Goal: Task Accomplishment & Management: Manage account settings

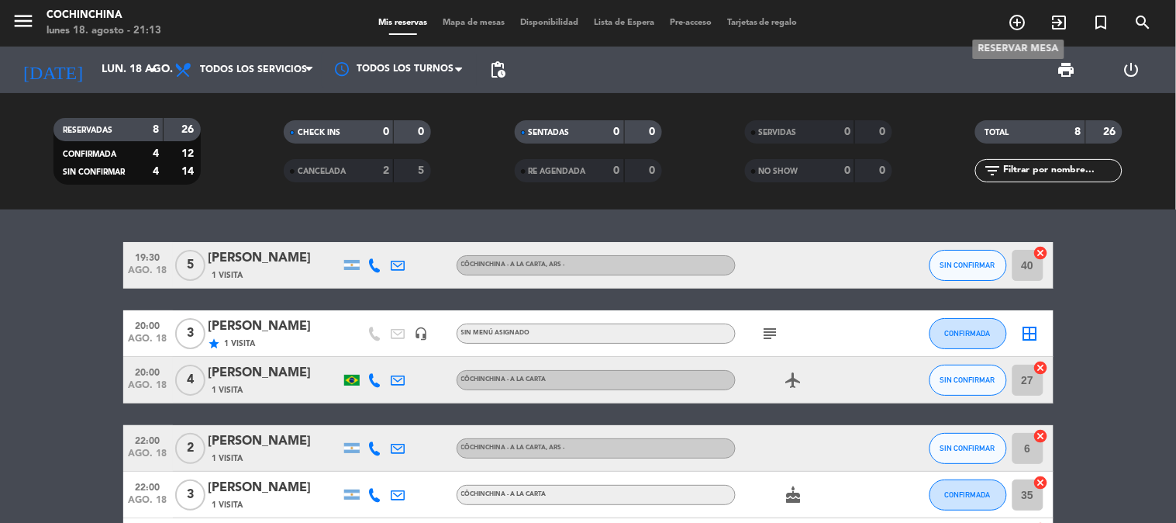
click at [1017, 29] on icon "add_circle_outline" at bounding box center [1018, 22] width 19 height 19
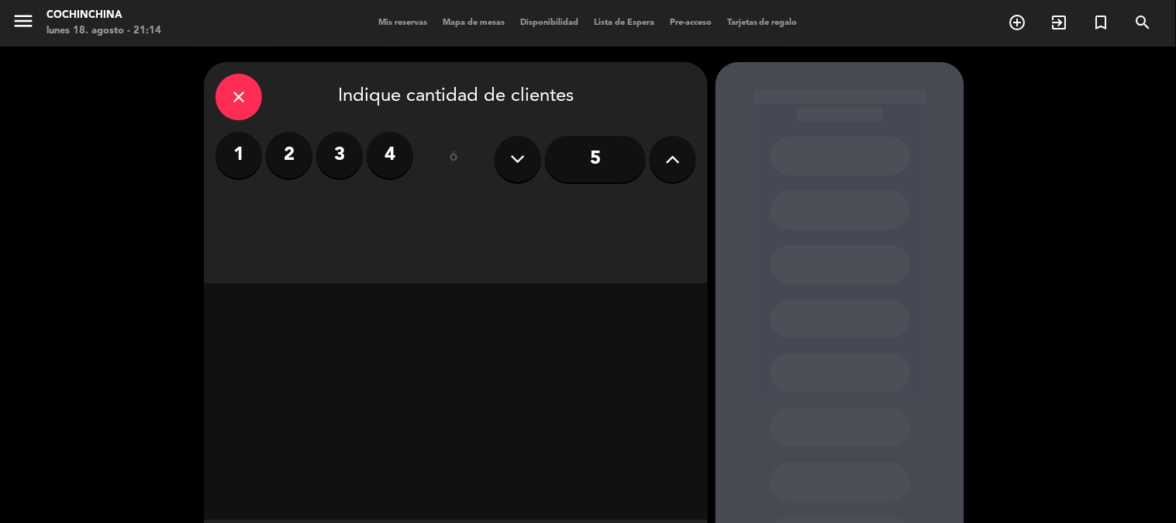
click at [688, 165] on button at bounding box center [673, 159] width 47 height 47
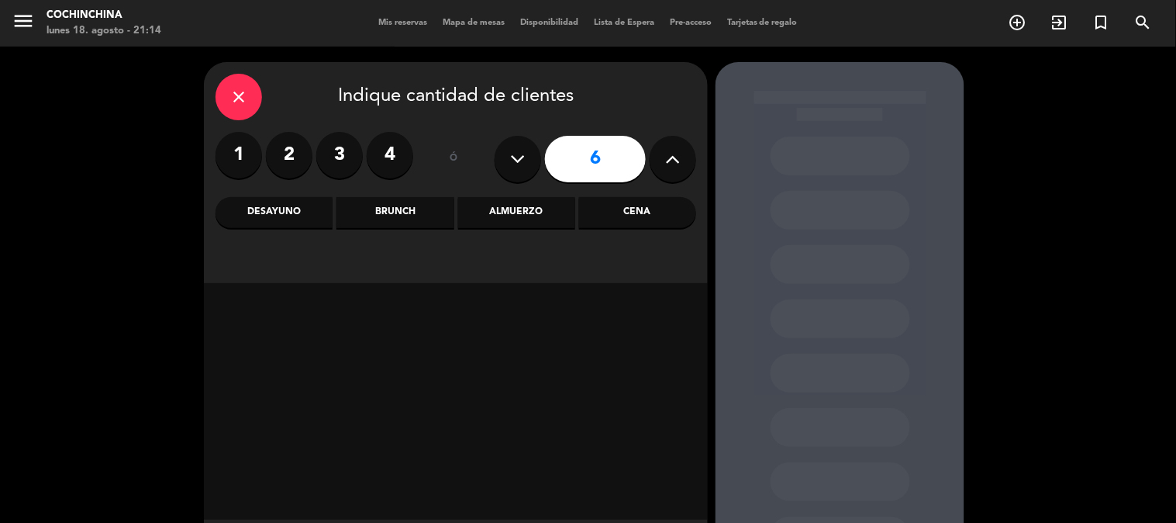
click at [688, 165] on button at bounding box center [673, 159] width 47 height 47
type input "7"
click at [491, 213] on div "Almuerzo" at bounding box center [516, 212] width 117 height 31
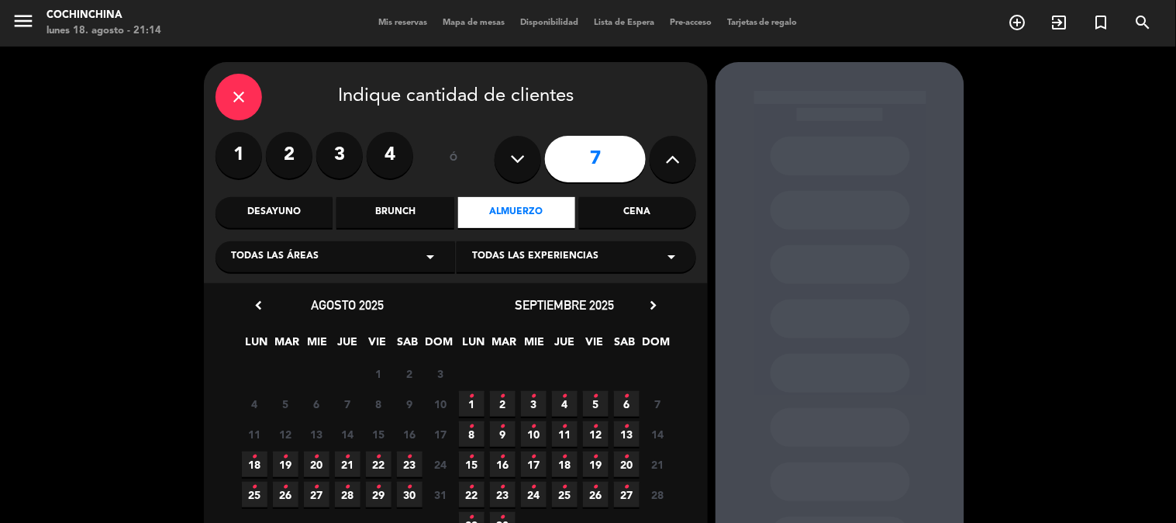
click at [398, 458] on span "23 •" at bounding box center [410, 464] width 26 height 26
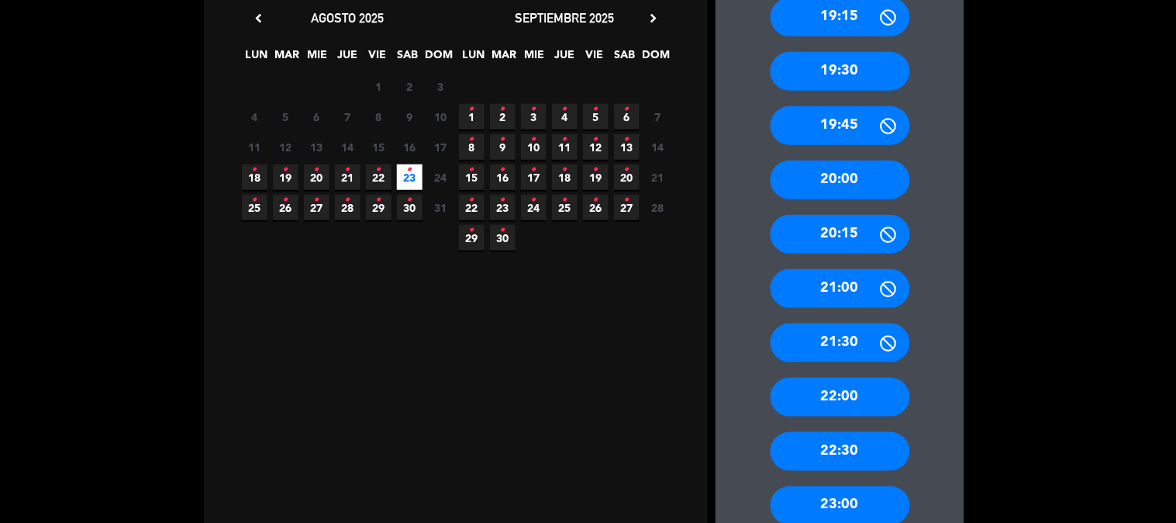
scroll to position [320, 0]
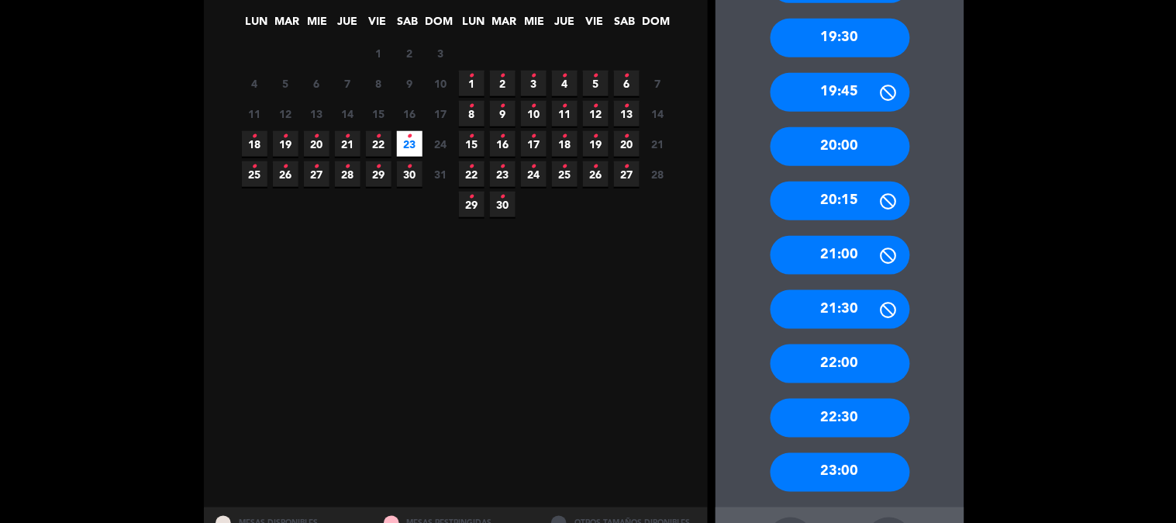
click at [857, 419] on div "22:30" at bounding box center [841, 417] width 140 height 39
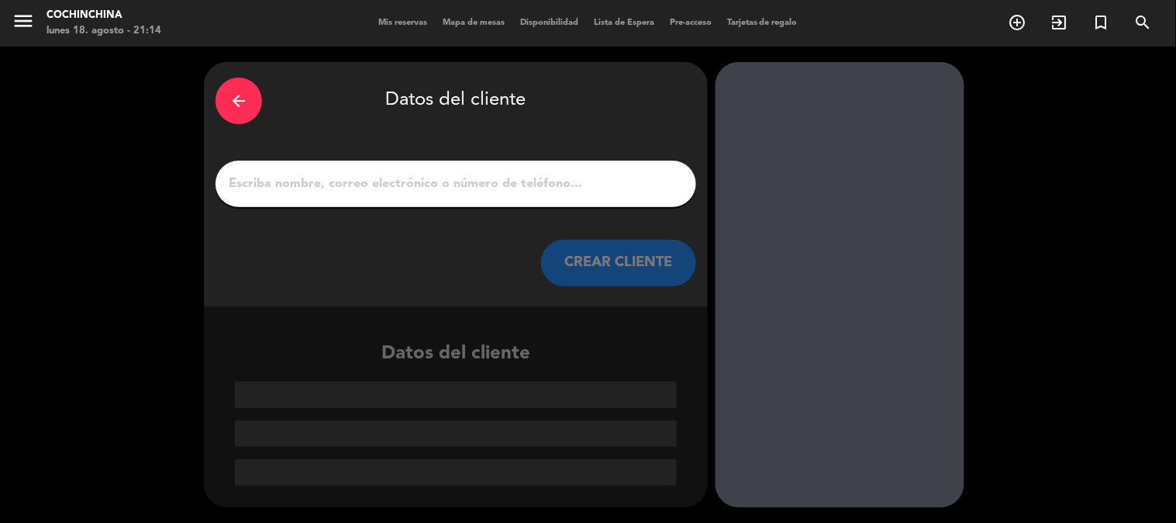
scroll to position [0, 0]
click at [287, 181] on input "1" at bounding box center [455, 184] width 457 height 22
type input "a"
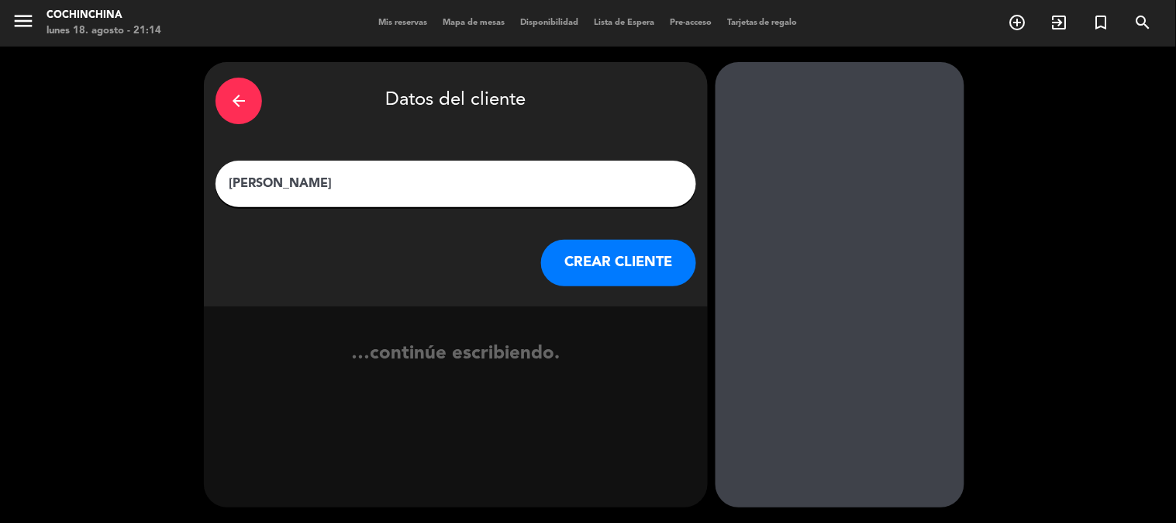
type input "[PERSON_NAME]"
click at [630, 257] on button "CREAR CLIENTE" at bounding box center [618, 263] width 155 height 47
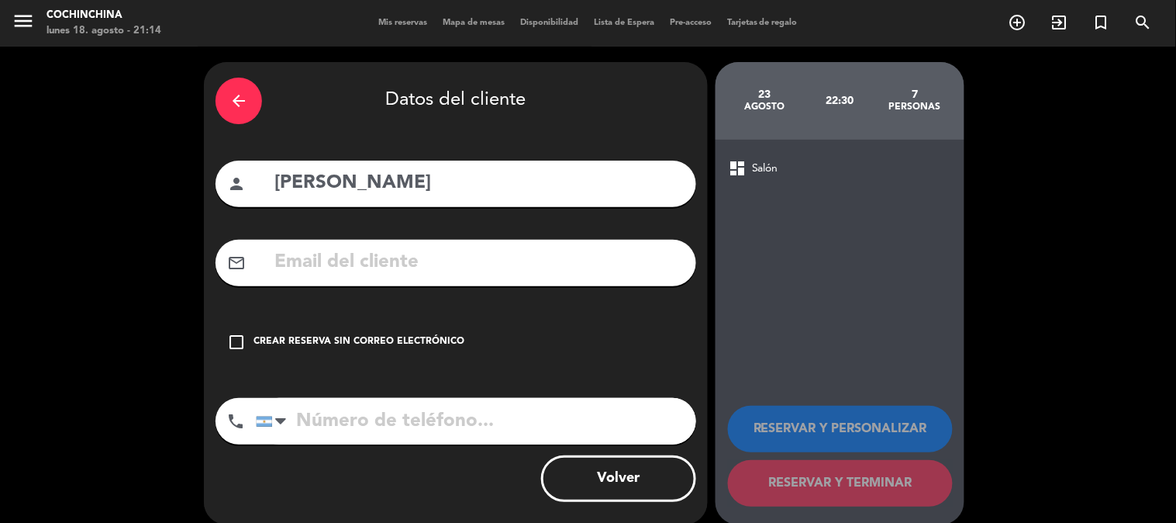
click at [259, 340] on div "Crear reserva sin correo electrónico" at bounding box center [359, 342] width 211 height 16
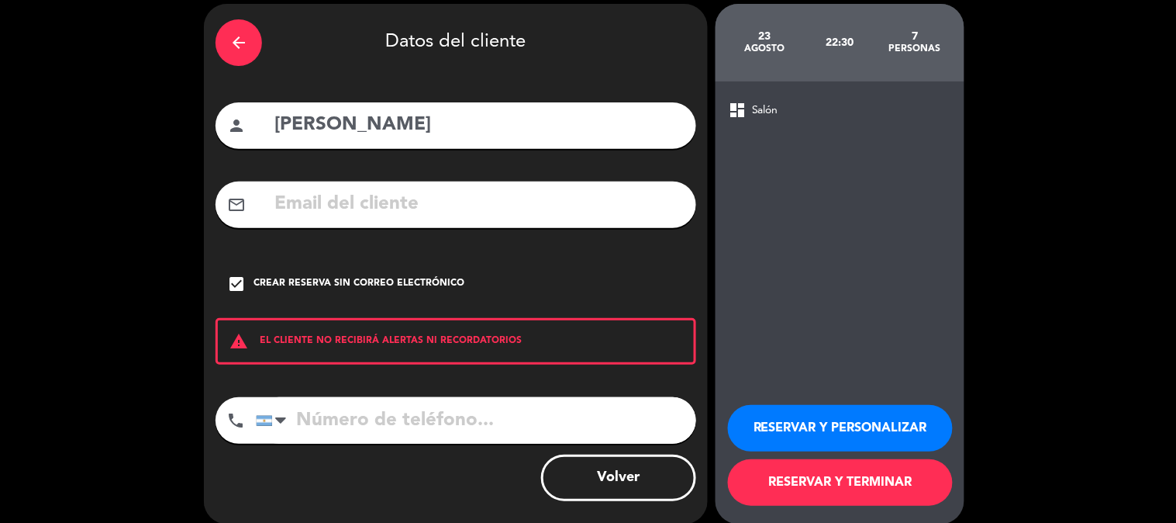
scroll to position [74, 0]
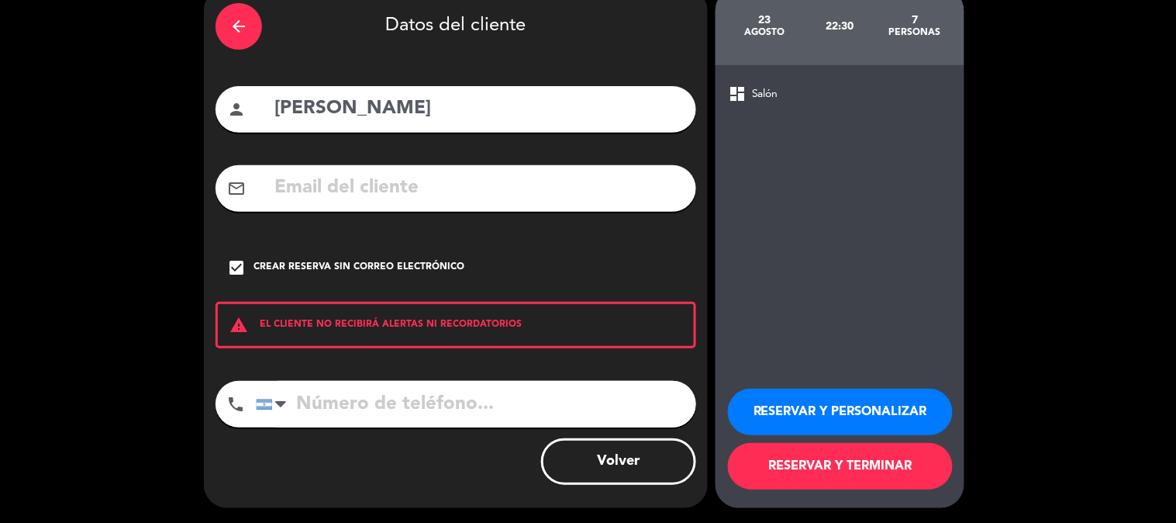
click at [831, 420] on button "RESERVAR Y PERSONALIZAR" at bounding box center [840, 411] width 225 height 47
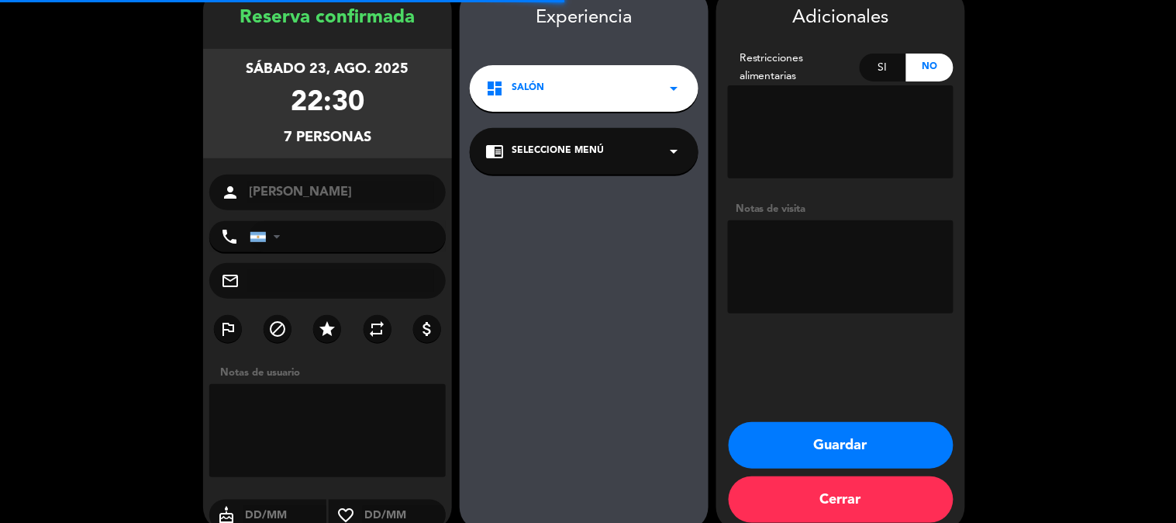
scroll to position [62, 0]
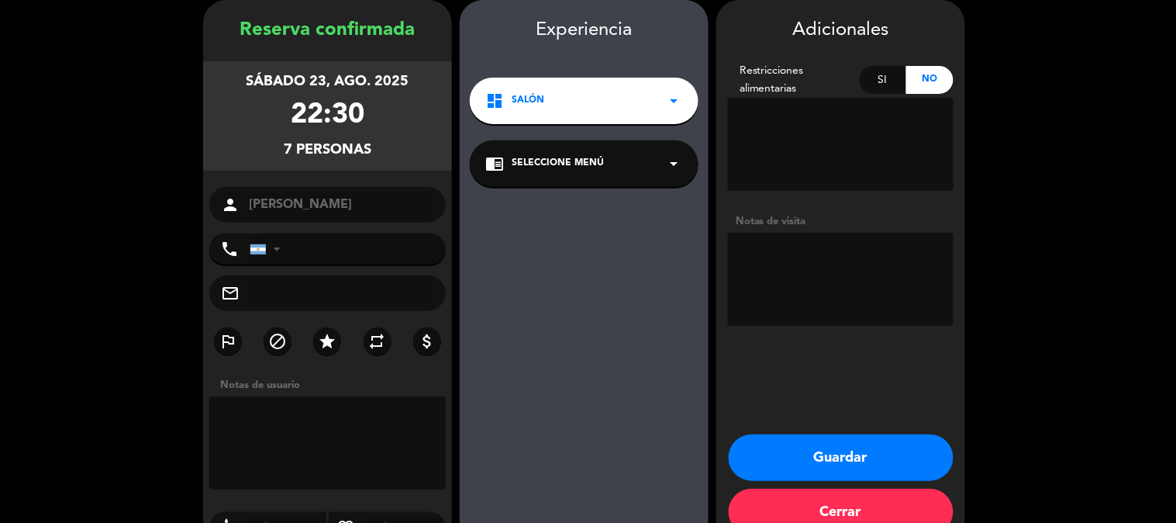
click at [271, 295] on input "text" at bounding box center [340, 293] width 187 height 22
type input "Solo Drinks"
click at [826, 262] on textarea at bounding box center [841, 279] width 226 height 93
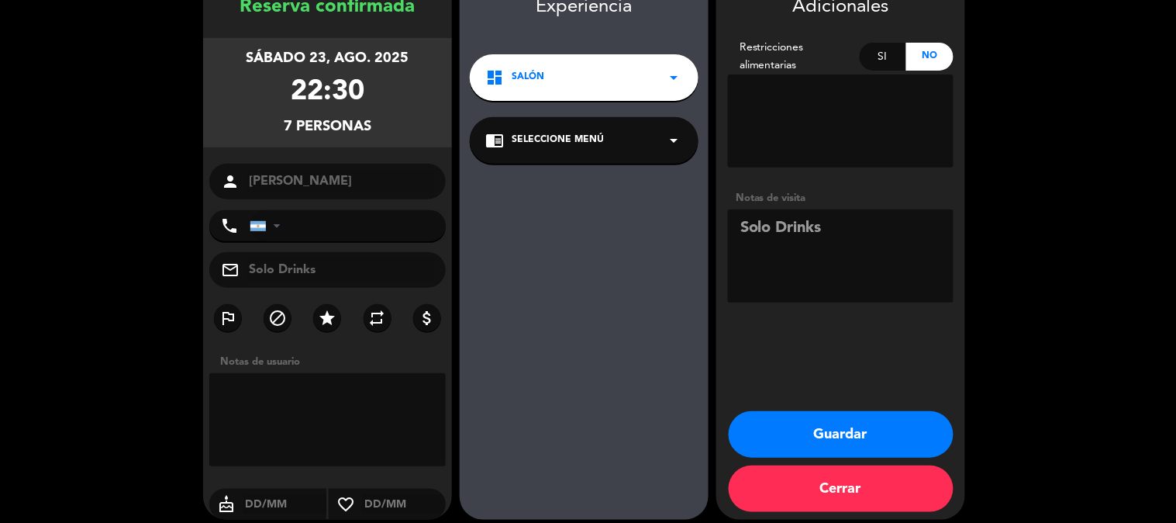
scroll to position [97, 0]
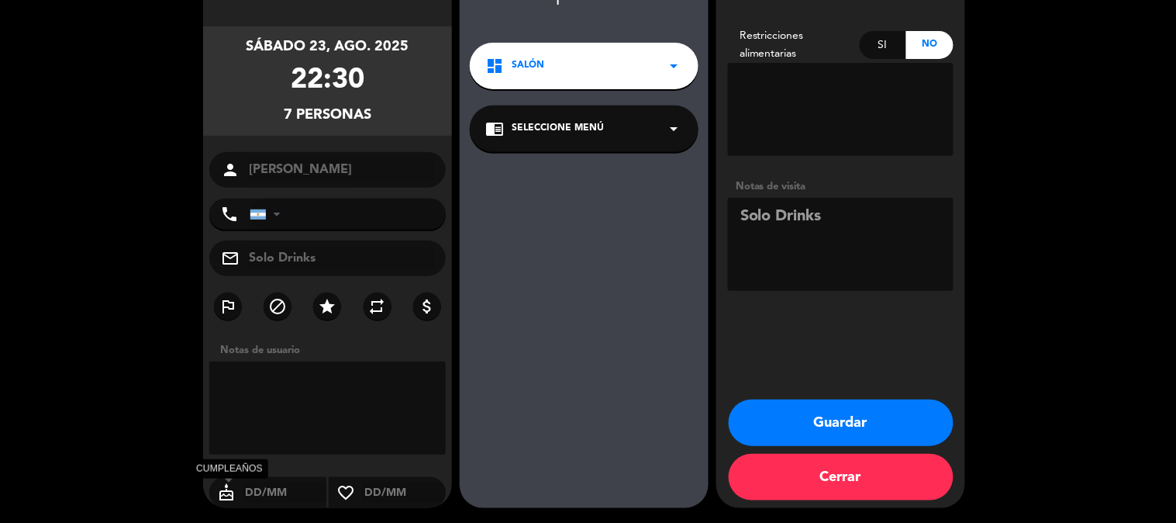
type textarea "Solo Drinks"
click at [238, 491] on icon "cake" at bounding box center [226, 492] width 34 height 19
click at [242, 491] on icon "cake" at bounding box center [226, 492] width 34 height 19
click at [250, 489] on input "text" at bounding box center [284, 492] width 83 height 19
type input "23/08"
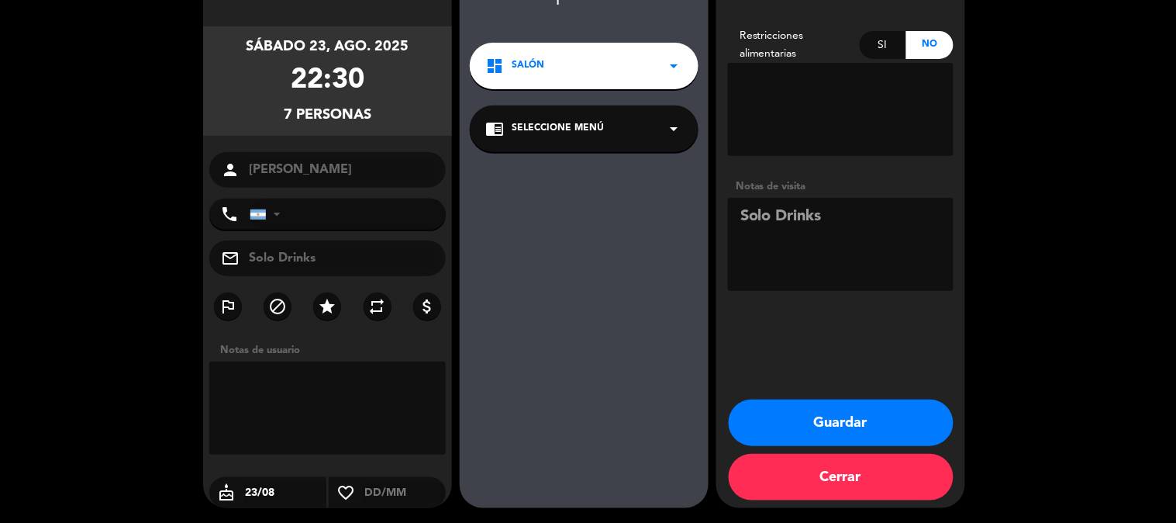
click at [928, 48] on div "No" at bounding box center [929, 45] width 47 height 28
click at [857, 403] on button "Guardar" at bounding box center [841, 422] width 225 height 47
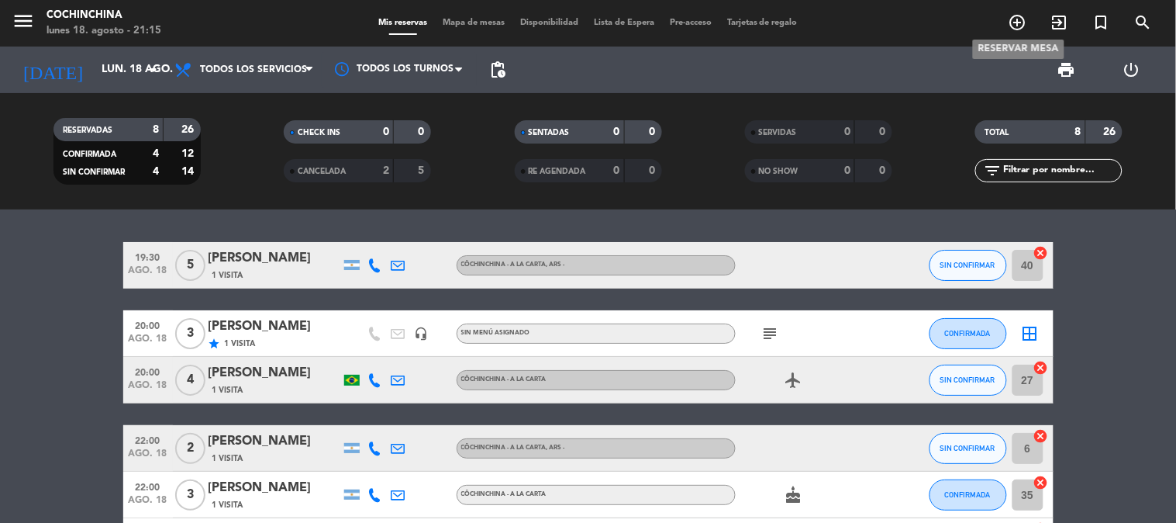
click at [1008, 29] on span "add_circle_outline" at bounding box center [1018, 22] width 42 height 26
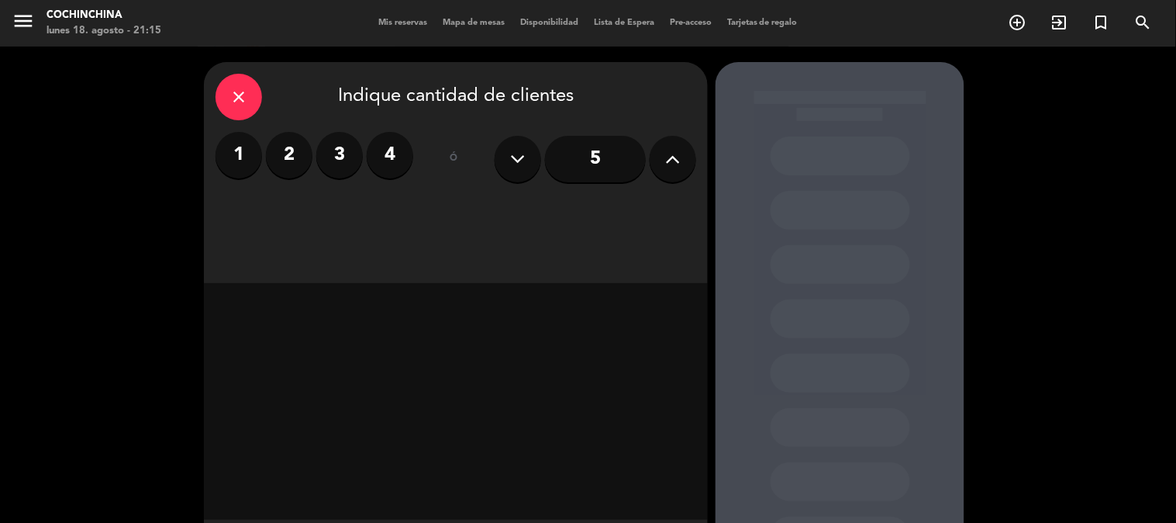
click at [288, 152] on label "2" at bounding box center [289, 155] width 47 height 47
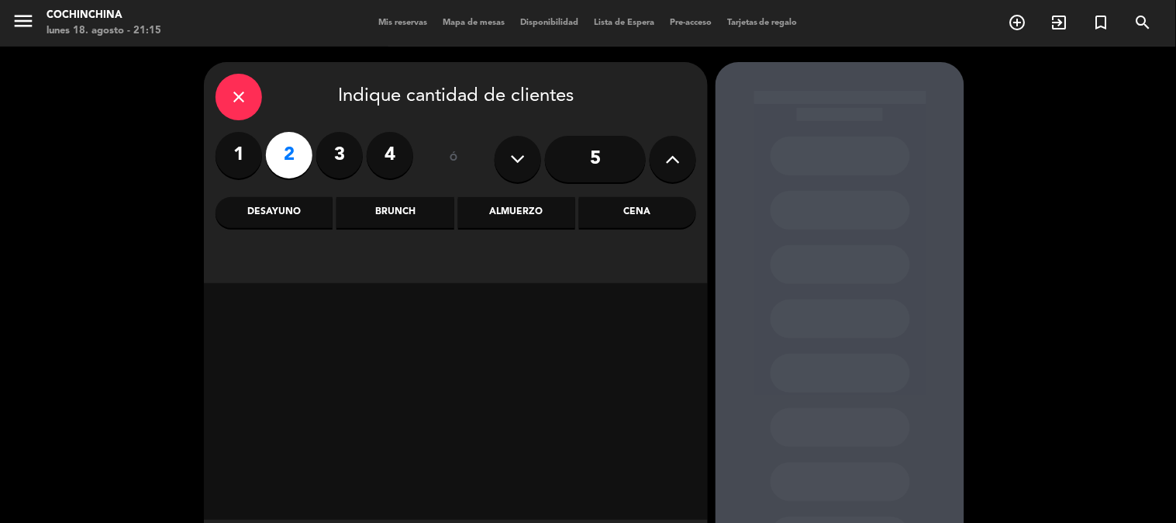
click at [538, 211] on div "Almuerzo" at bounding box center [516, 212] width 117 height 31
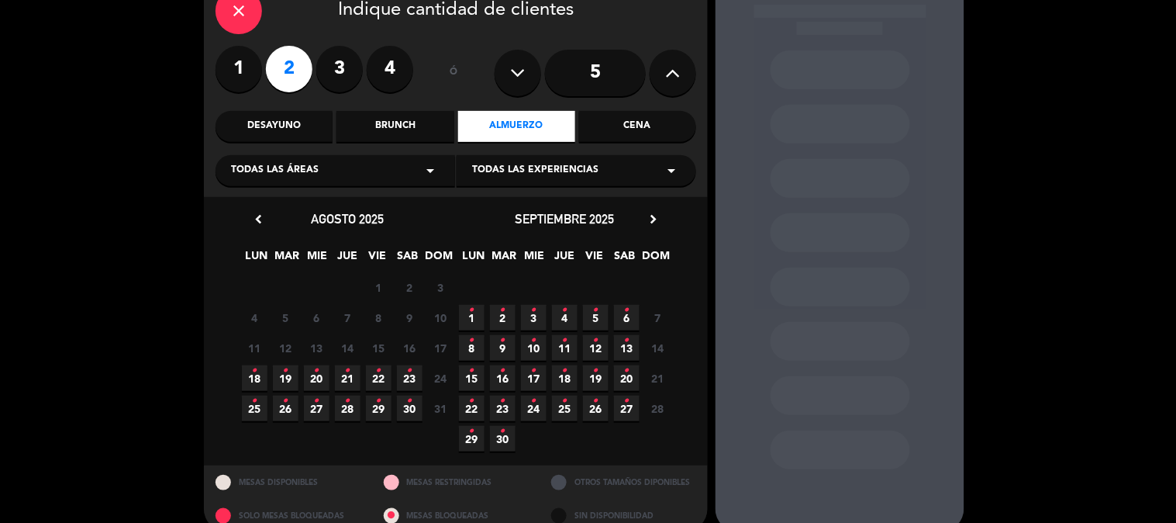
click at [316, 371] on icon "•" at bounding box center [316, 370] width 5 height 25
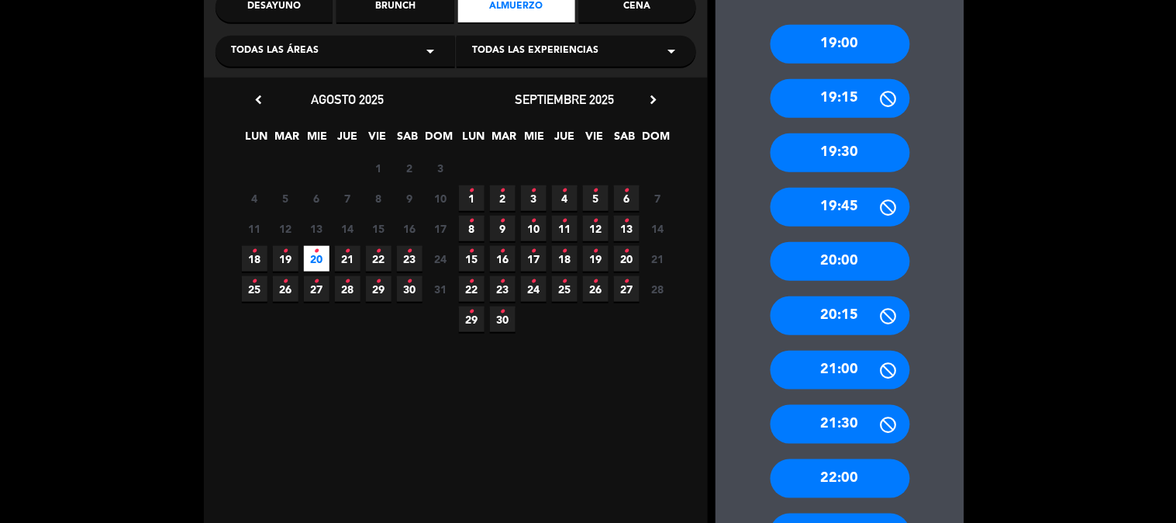
scroll to position [234, 0]
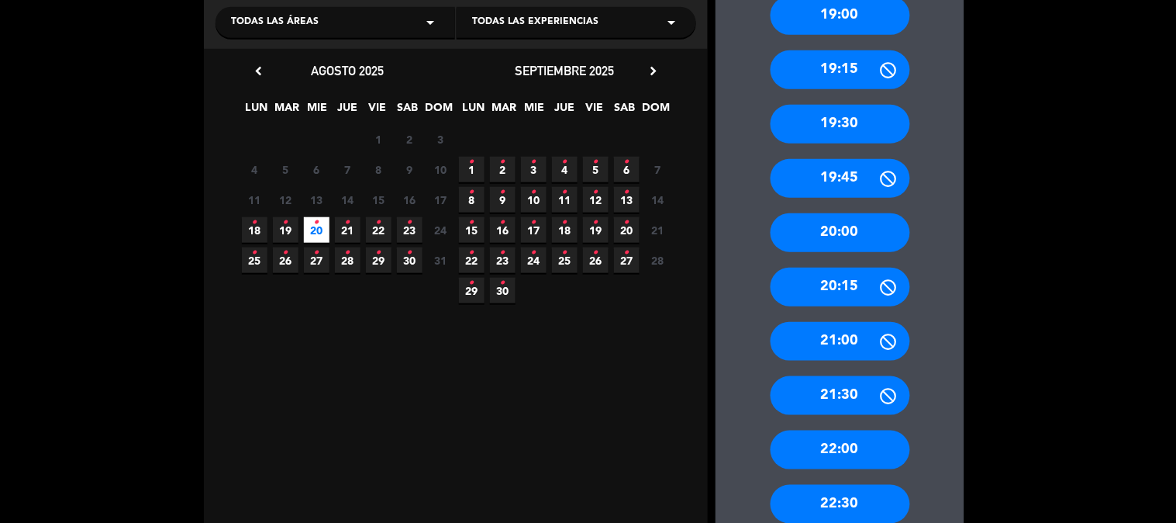
click at [838, 454] on div "22:00" at bounding box center [841, 449] width 140 height 39
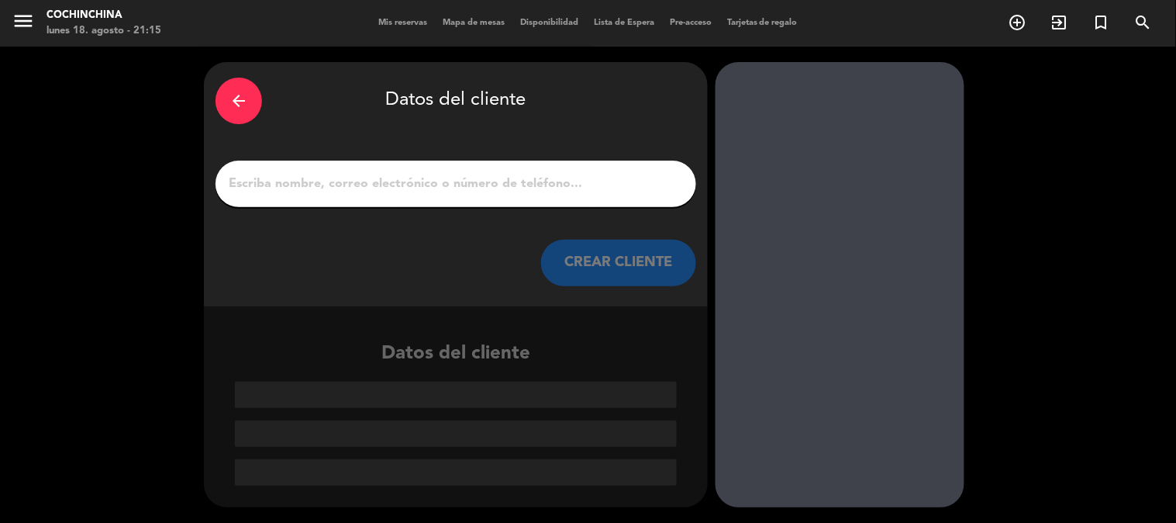
scroll to position [0, 0]
click at [315, 187] on input "1" at bounding box center [455, 184] width 457 height 22
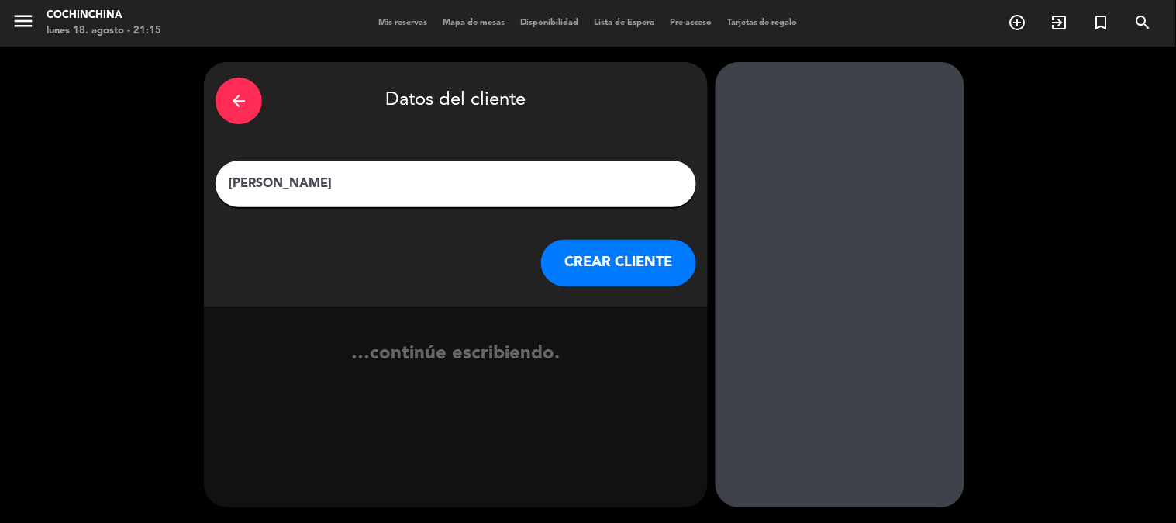
type input "[PERSON_NAME]"
click at [654, 264] on button "CREAR CLIENTE" at bounding box center [618, 263] width 155 height 47
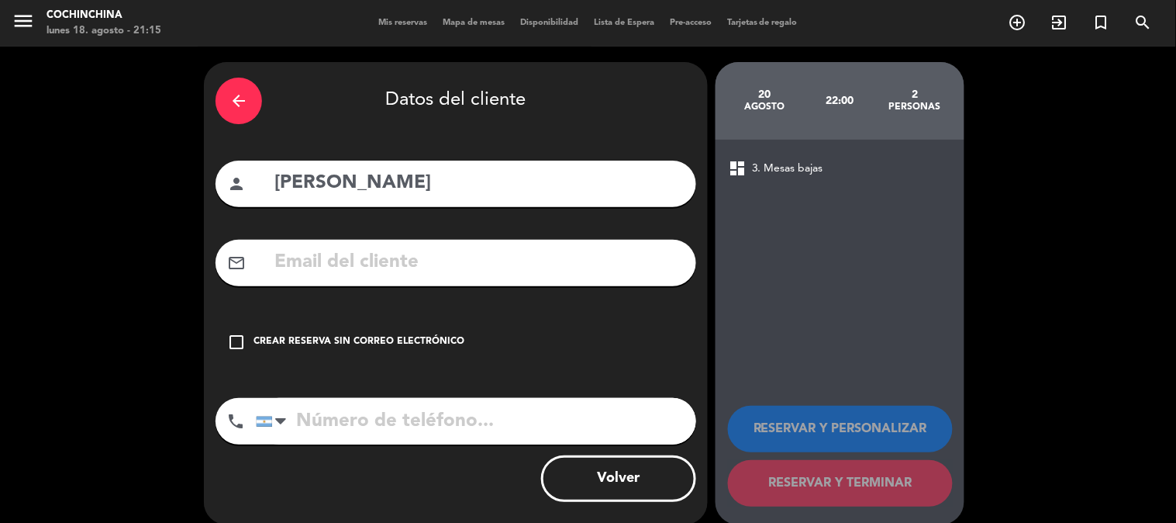
click at [230, 341] on icon "check_box_outline_blank" at bounding box center [236, 342] width 19 height 19
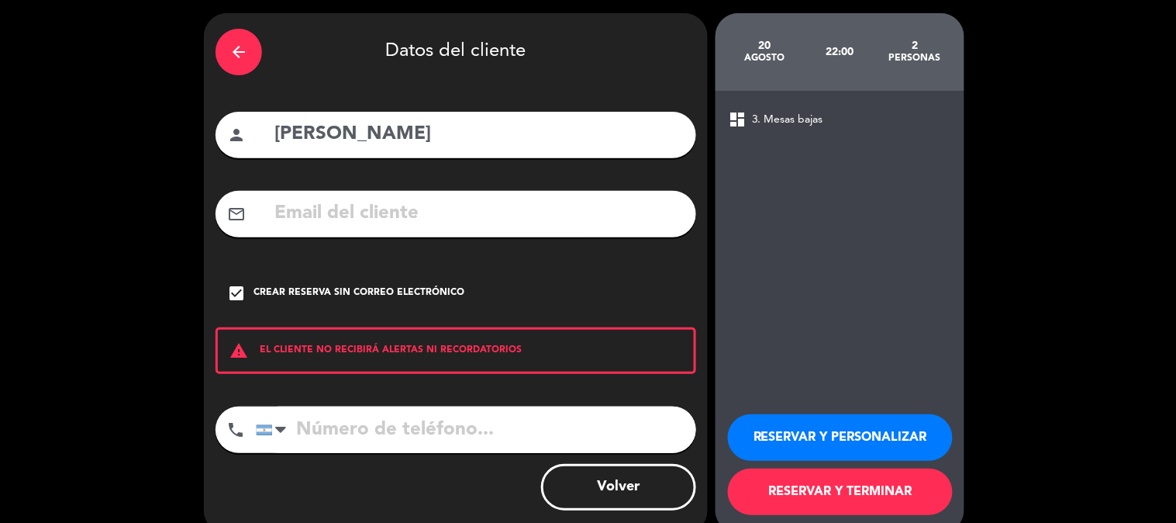
scroll to position [74, 0]
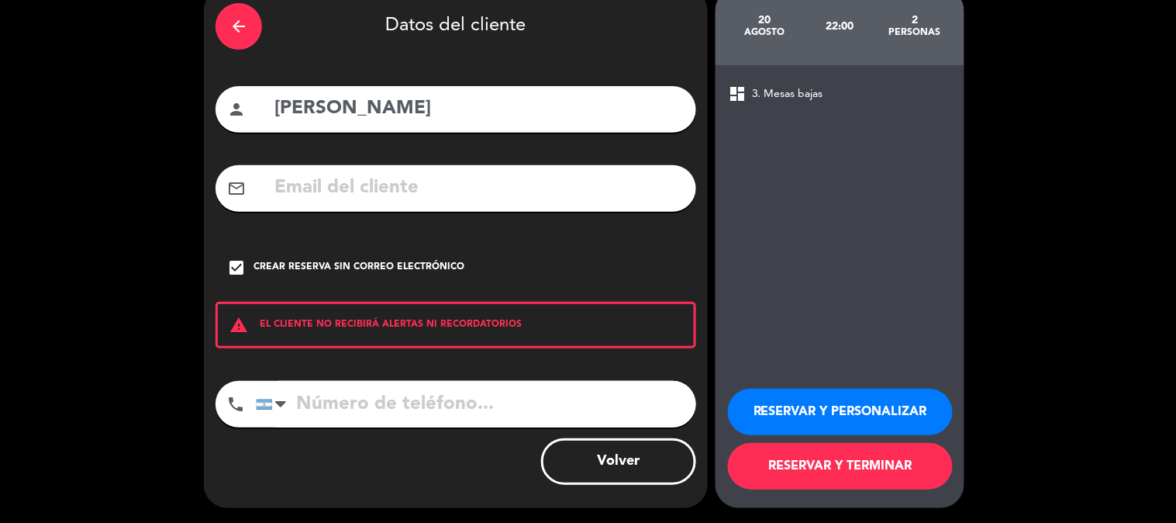
click at [880, 416] on button "RESERVAR Y PERSONALIZAR" at bounding box center [840, 411] width 225 height 47
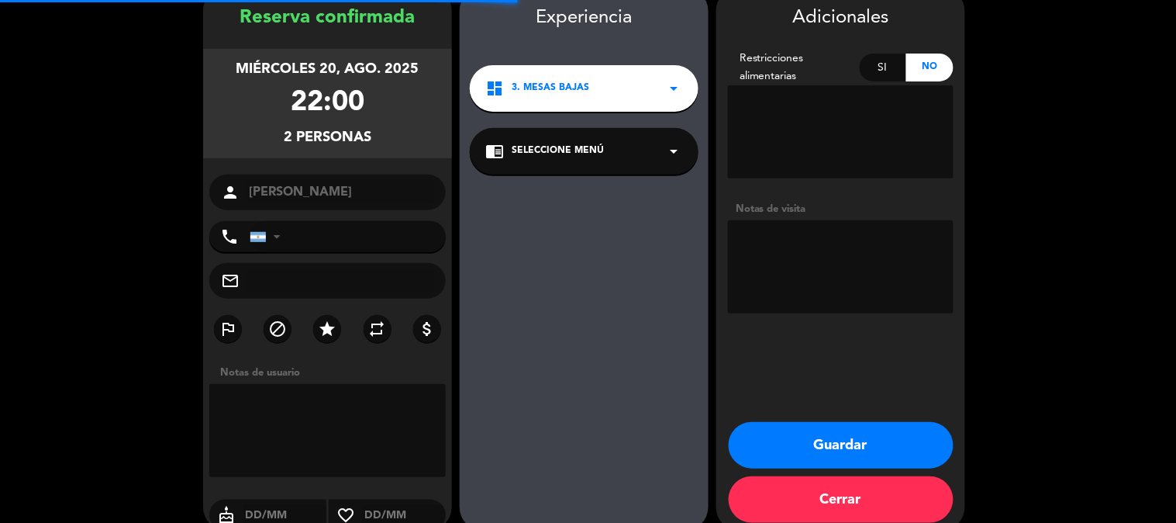
scroll to position [62, 0]
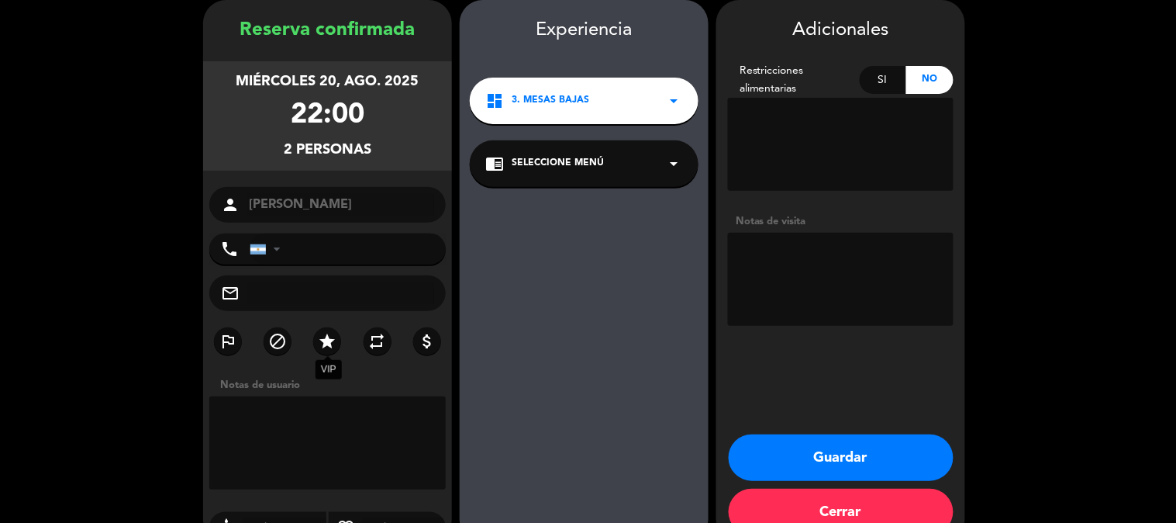
click at [336, 333] on icon "star" at bounding box center [327, 341] width 19 height 19
click at [321, 336] on icon "star" at bounding box center [327, 341] width 19 height 19
click at [302, 428] on textarea at bounding box center [327, 442] width 236 height 93
type textarea "Res. [PERSON_NAME]"
click at [783, 259] on textarea at bounding box center [841, 279] width 226 height 93
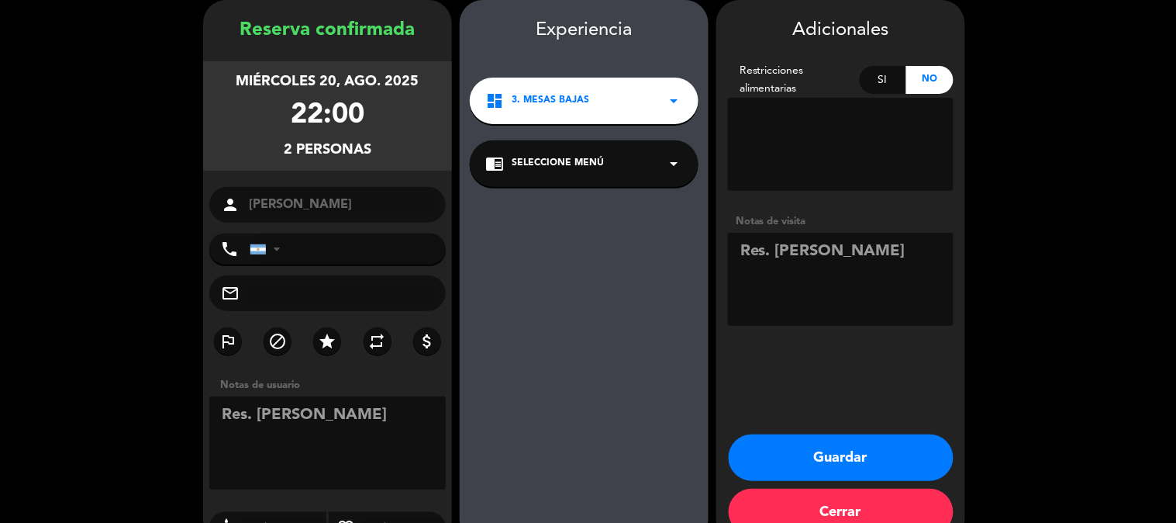
type textarea "Res. [PERSON_NAME]"
click at [851, 455] on button "Guardar" at bounding box center [841, 457] width 225 height 47
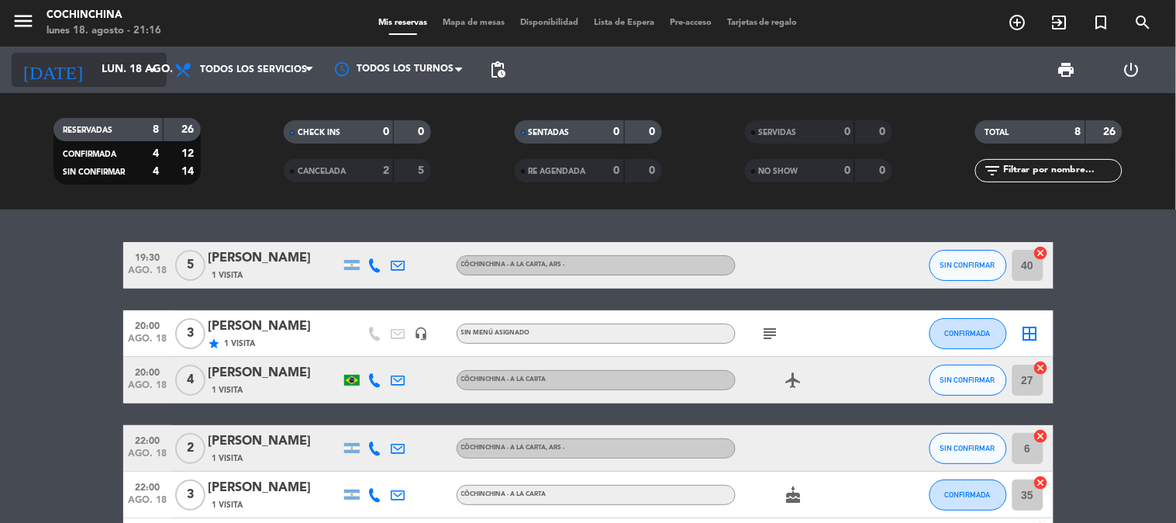
click at [156, 66] on icon "arrow_drop_down" at bounding box center [153, 69] width 19 height 19
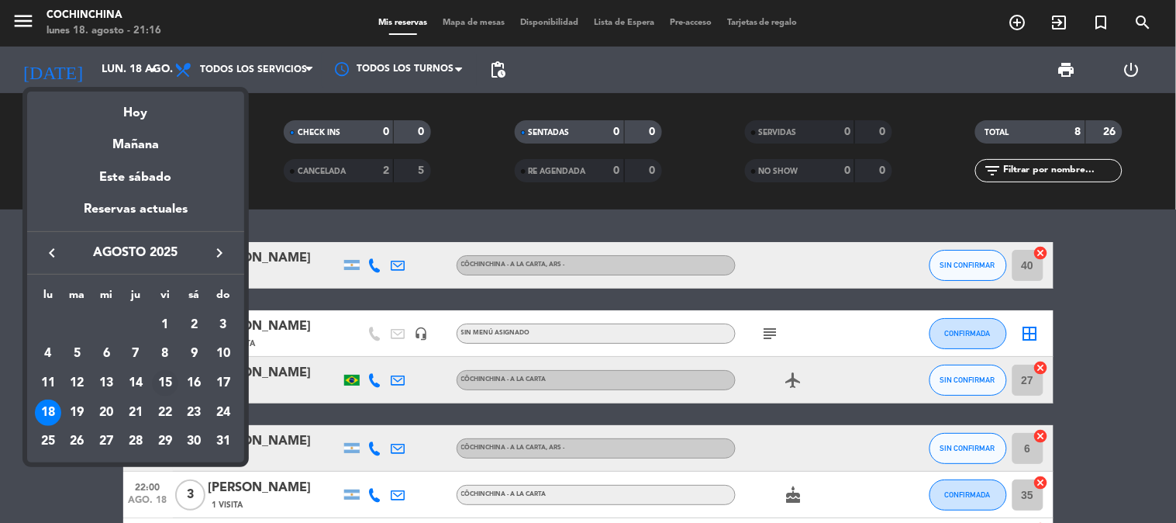
click at [160, 380] on div "15" at bounding box center [165, 383] width 26 height 26
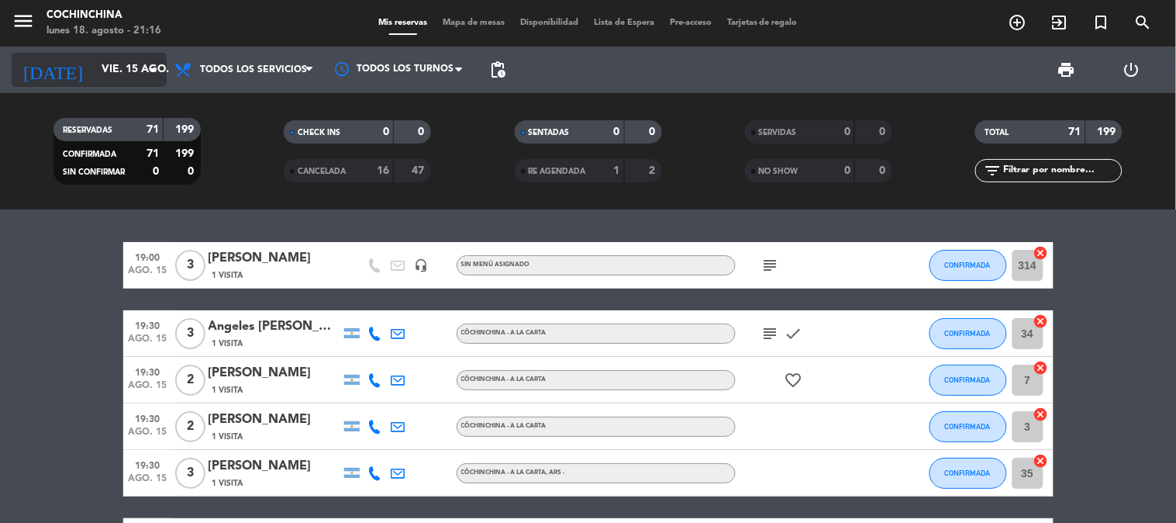
click at [122, 75] on input "vie. 15 ago." at bounding box center [167, 70] width 147 height 28
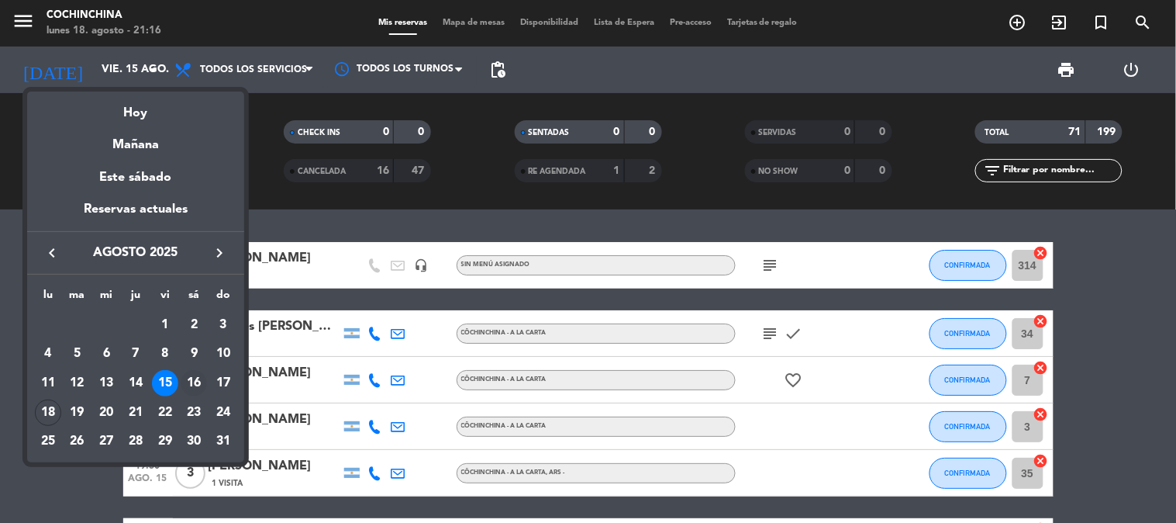
click at [190, 384] on div "16" at bounding box center [194, 383] width 26 height 26
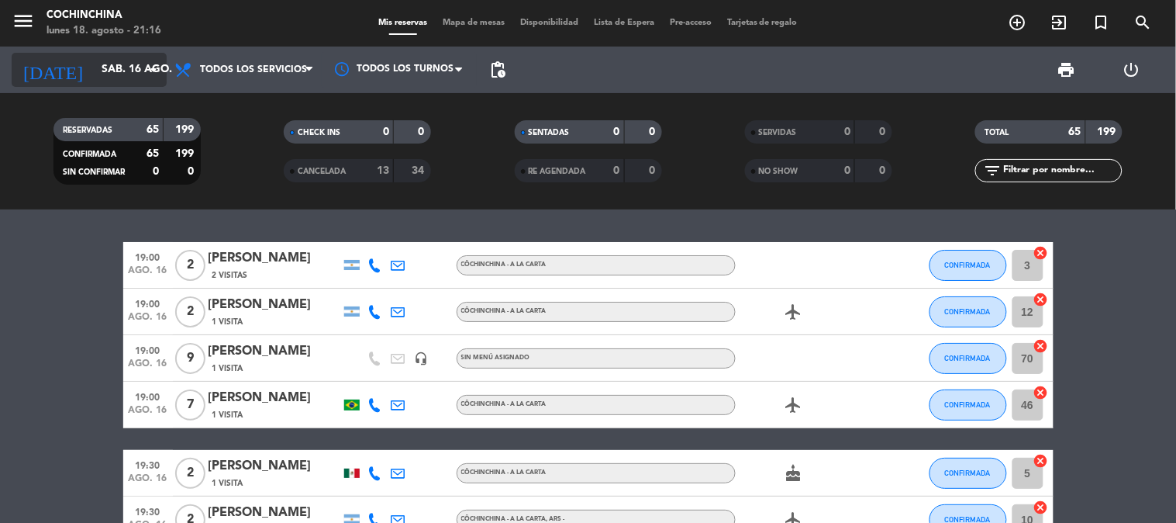
click at [137, 63] on input "sáb. 16 ago." at bounding box center [167, 70] width 147 height 28
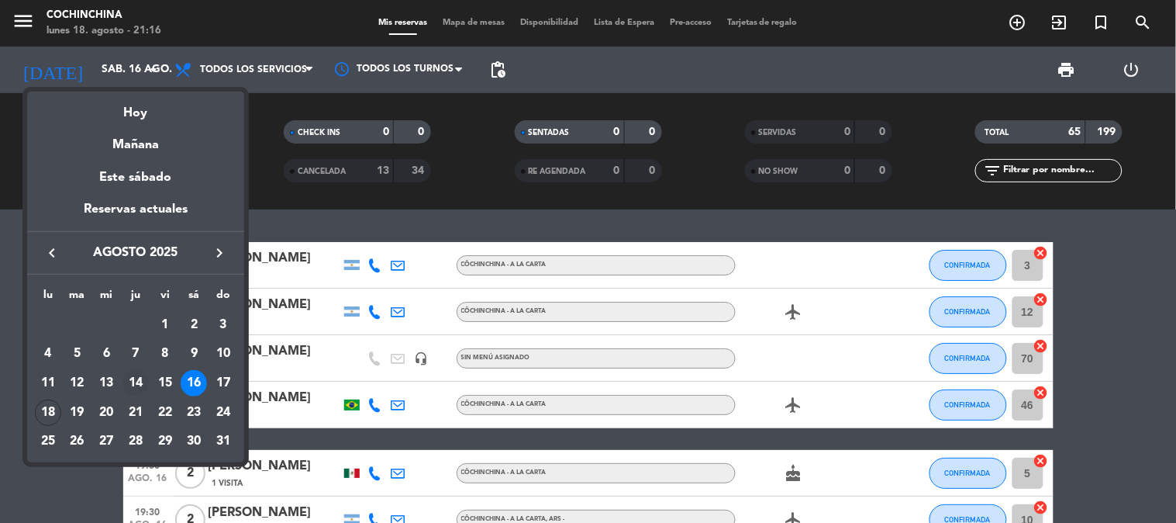
click at [129, 373] on div "14" at bounding box center [135, 383] width 26 height 26
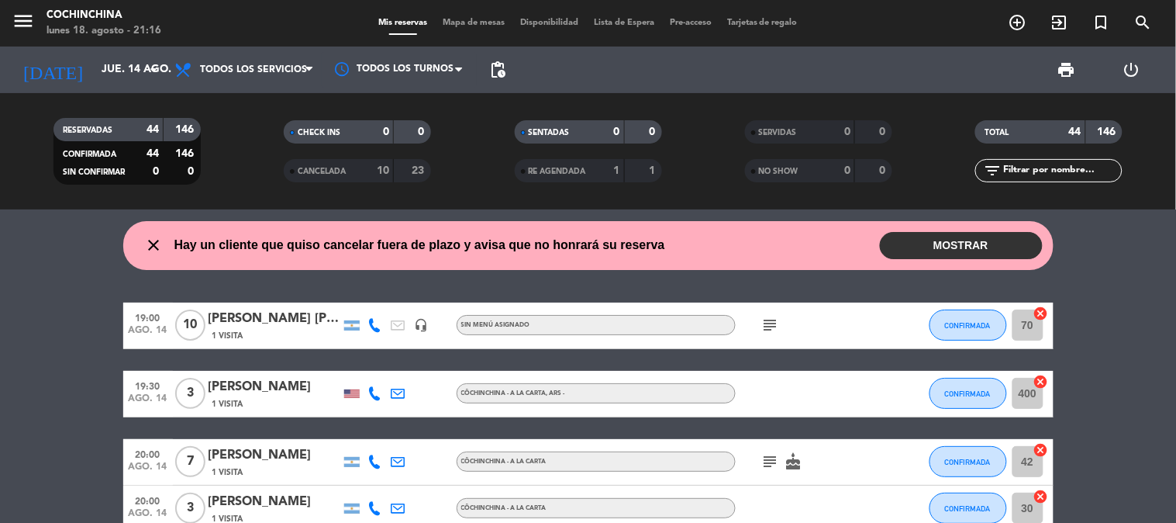
click at [978, 241] on button "MOSTRAR" at bounding box center [961, 245] width 163 height 27
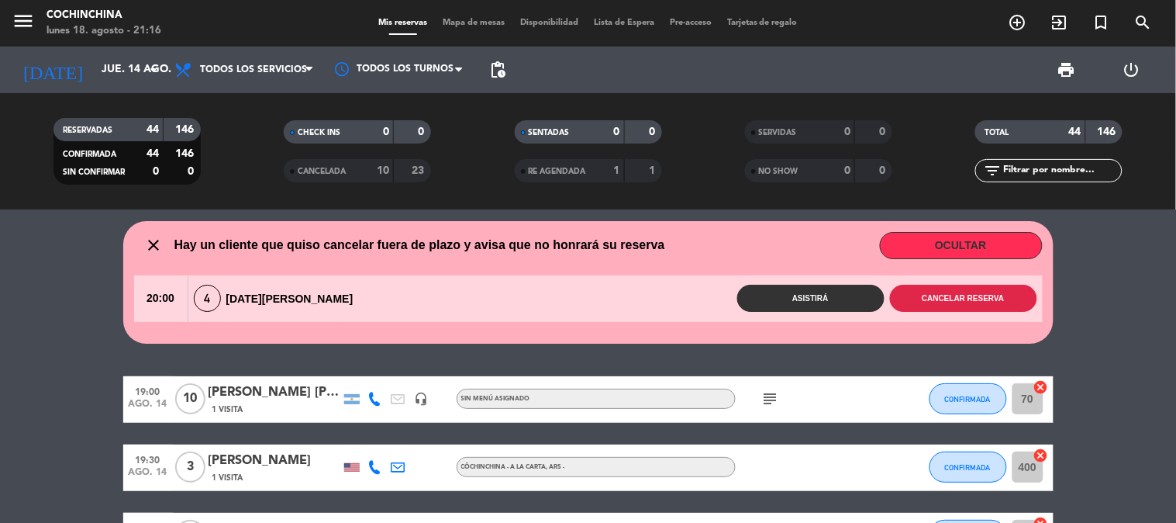
click at [949, 298] on button "Cancelar reserva" at bounding box center [963, 298] width 147 height 27
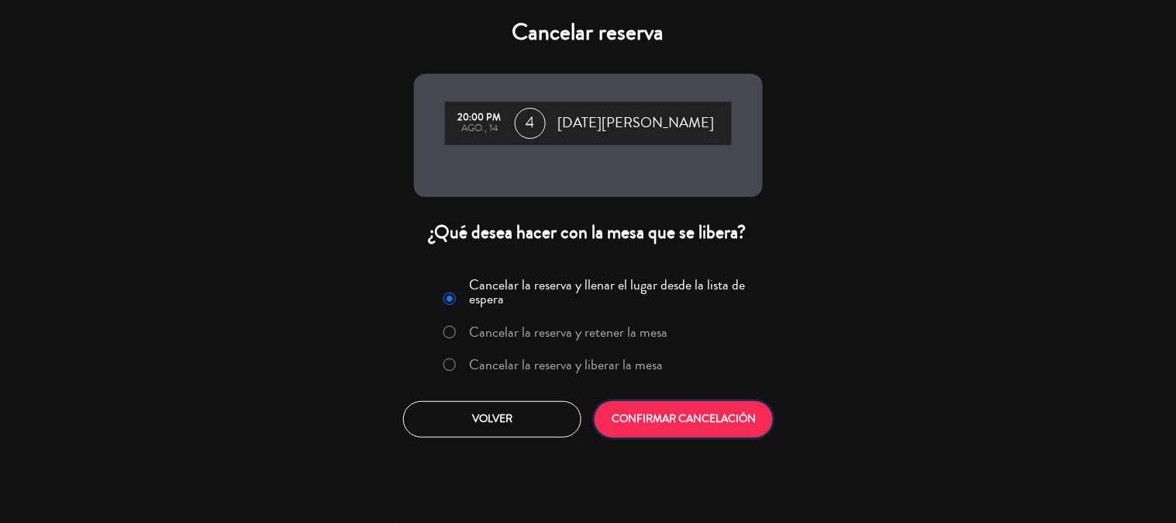
click at [687, 409] on button "CONFIRMAR CANCELACIÓN" at bounding box center [684, 419] width 178 height 36
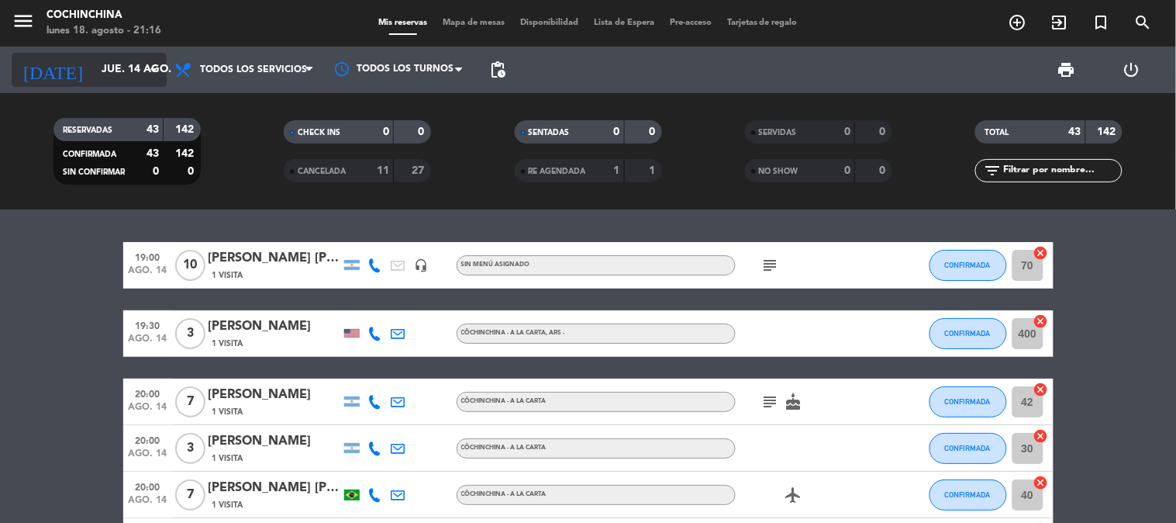
click at [141, 76] on input "jue. 14 ago." at bounding box center [167, 70] width 147 height 28
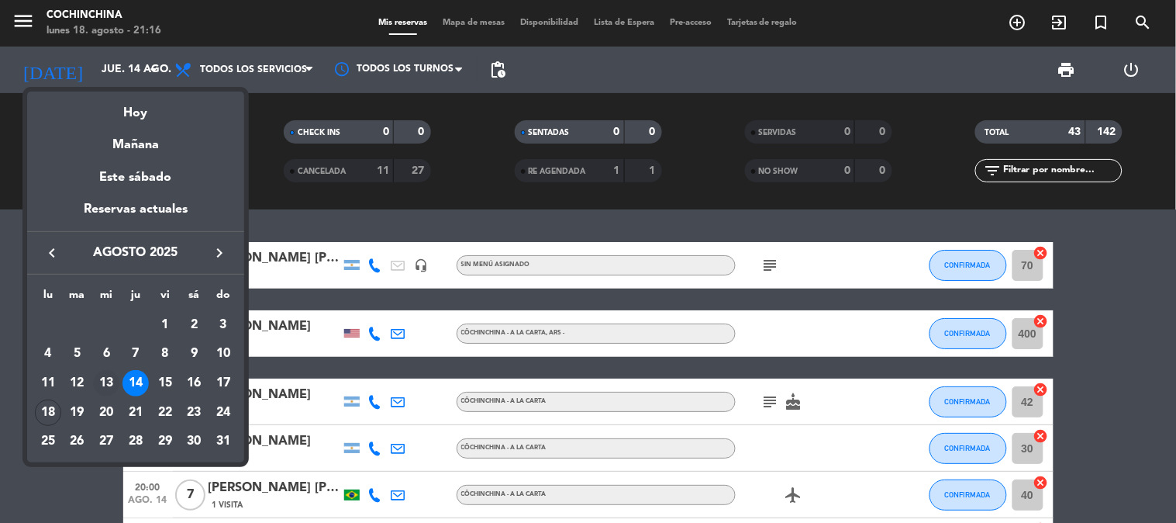
click at [101, 376] on div "13" at bounding box center [106, 383] width 26 height 26
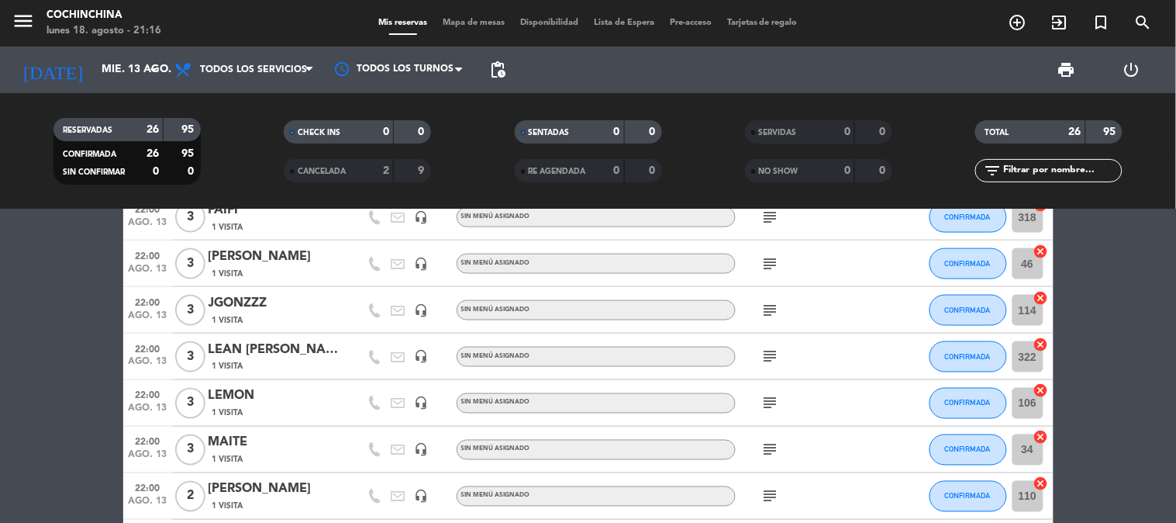
scroll to position [688, 0]
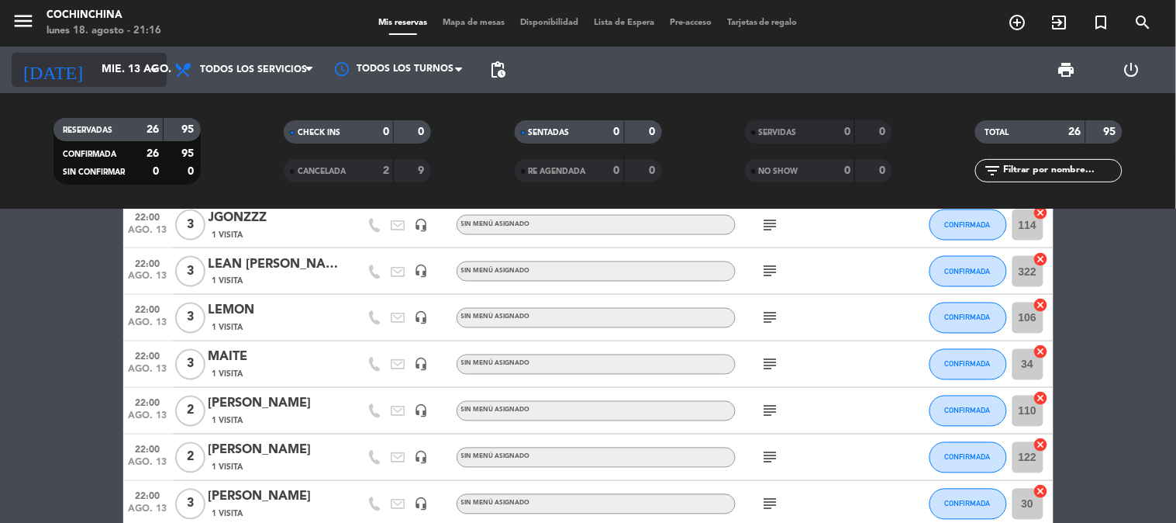
click at [144, 64] on icon "arrow_drop_down" at bounding box center [153, 69] width 19 height 19
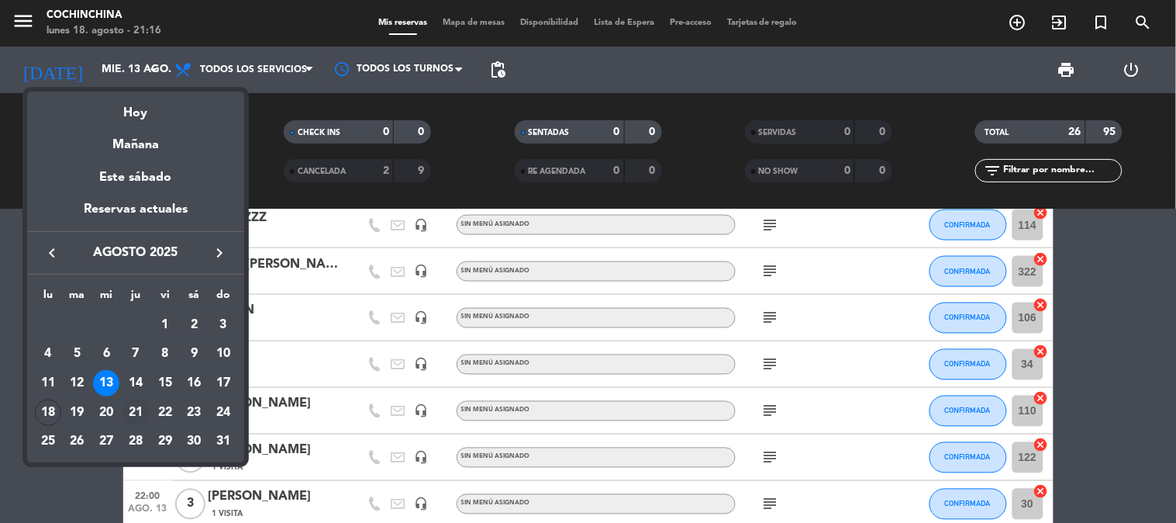
click at [135, 412] on div "21" at bounding box center [135, 412] width 26 height 26
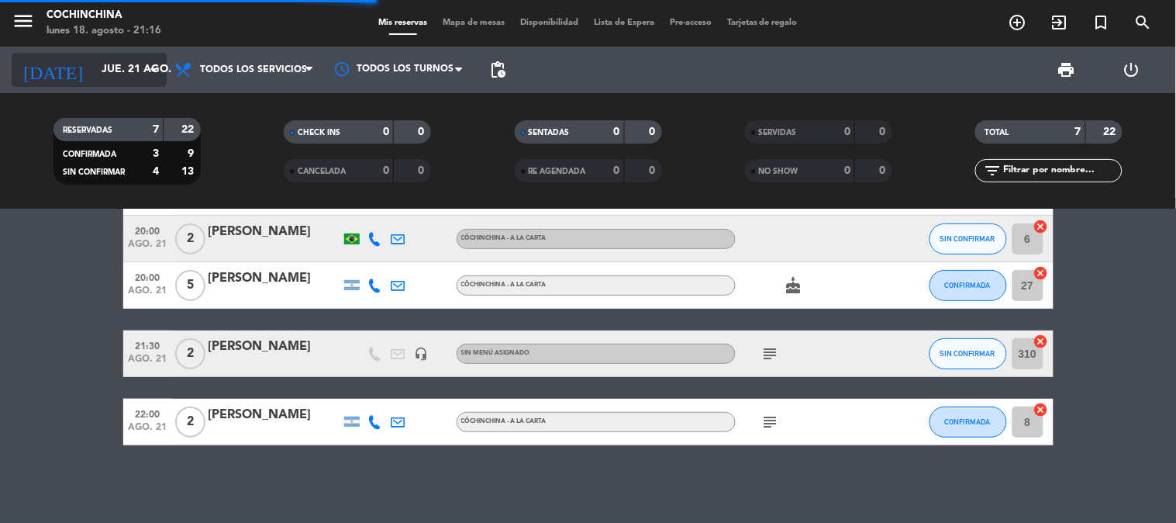
scroll to position [165, 0]
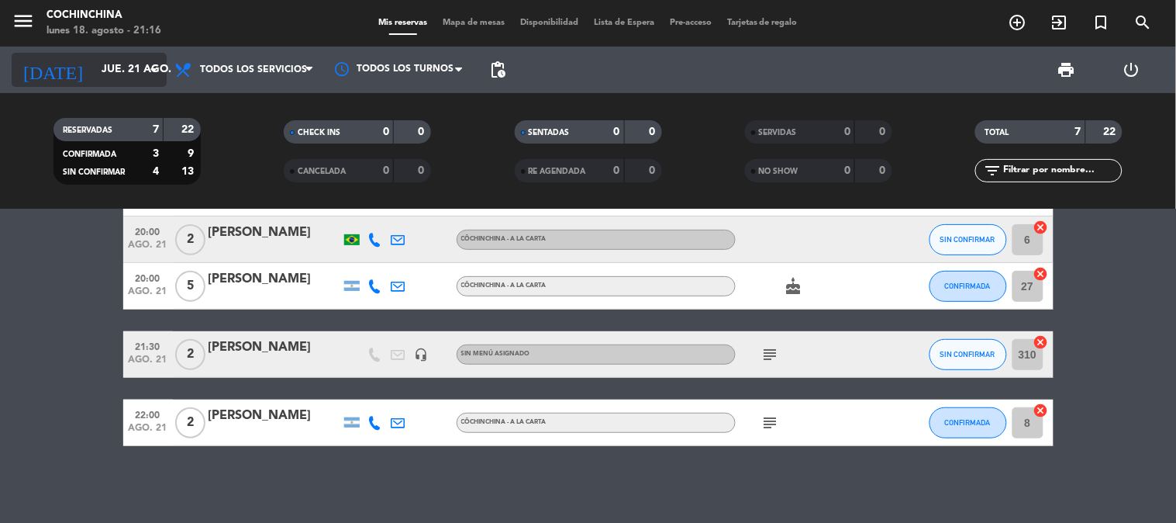
click at [143, 67] on input "jue. 21 ago." at bounding box center [167, 70] width 147 height 28
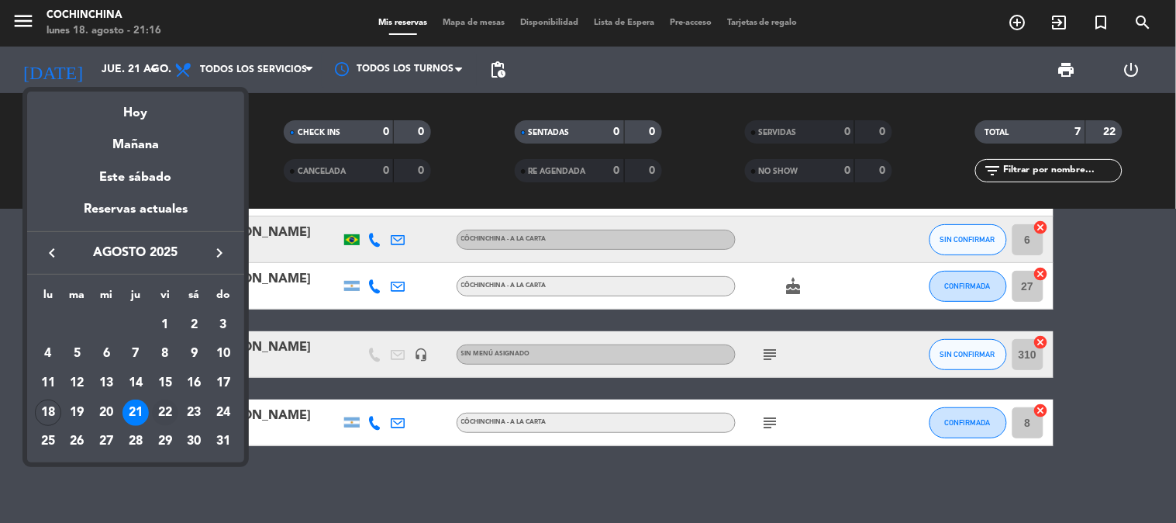
click at [165, 416] on div "22" at bounding box center [165, 412] width 26 height 26
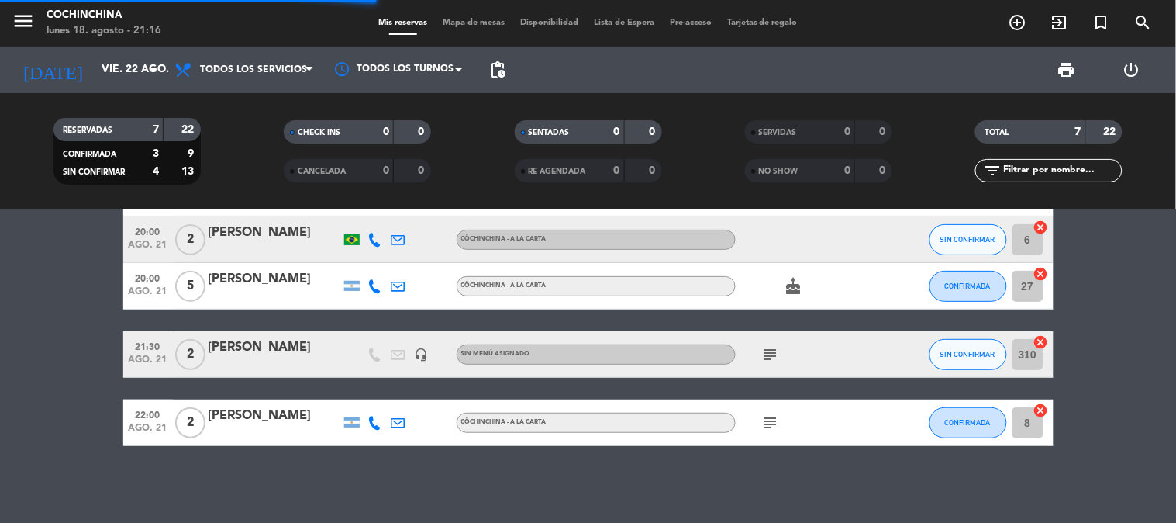
scroll to position [688, 0]
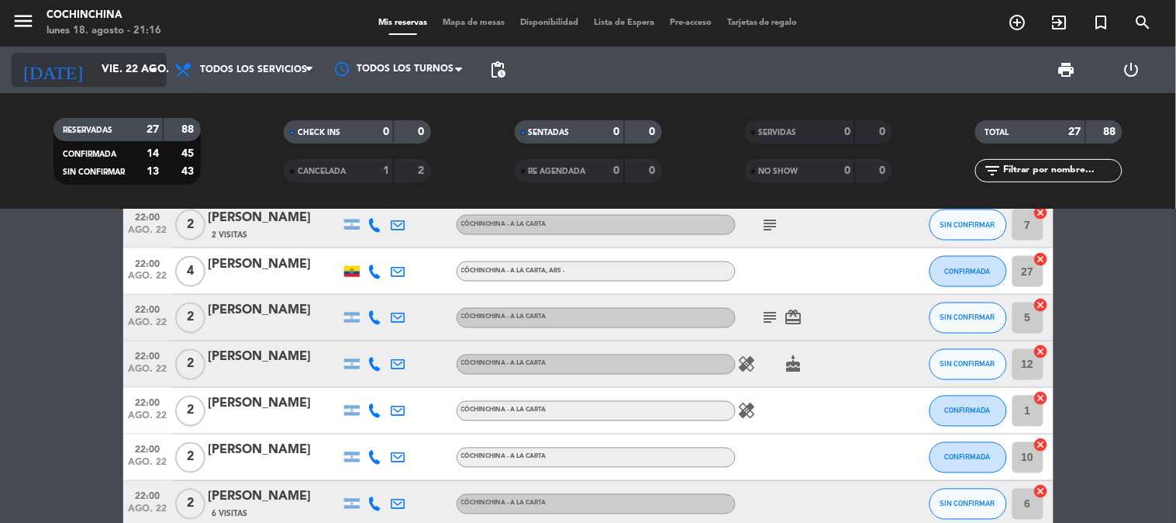
click at [147, 60] on icon "arrow_drop_down" at bounding box center [153, 69] width 19 height 19
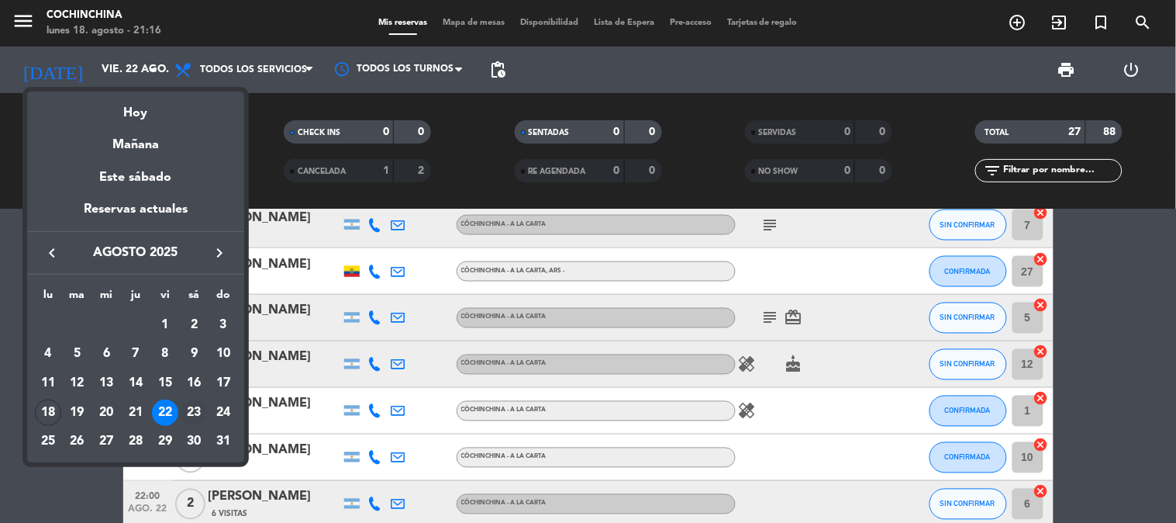
click at [192, 405] on div "23" at bounding box center [194, 412] width 26 height 26
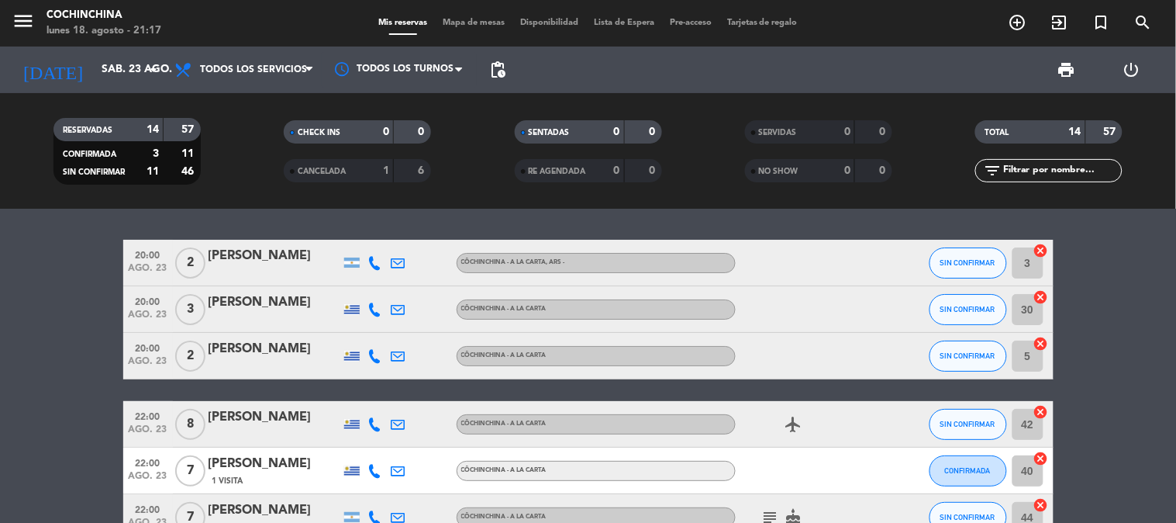
scroll to position [0, 0]
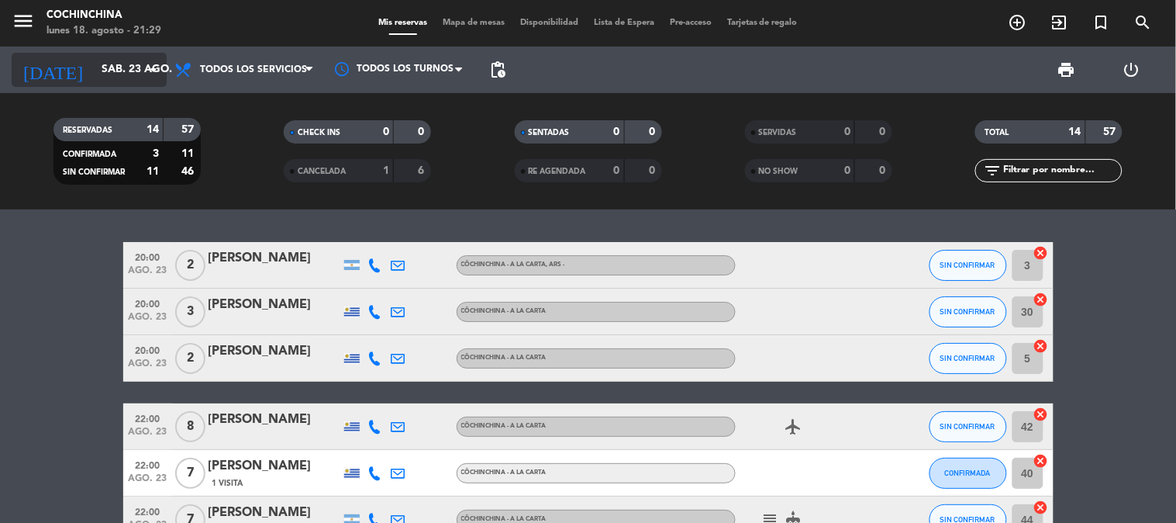
click at [143, 57] on input "sáb. 23 ago." at bounding box center [167, 70] width 147 height 28
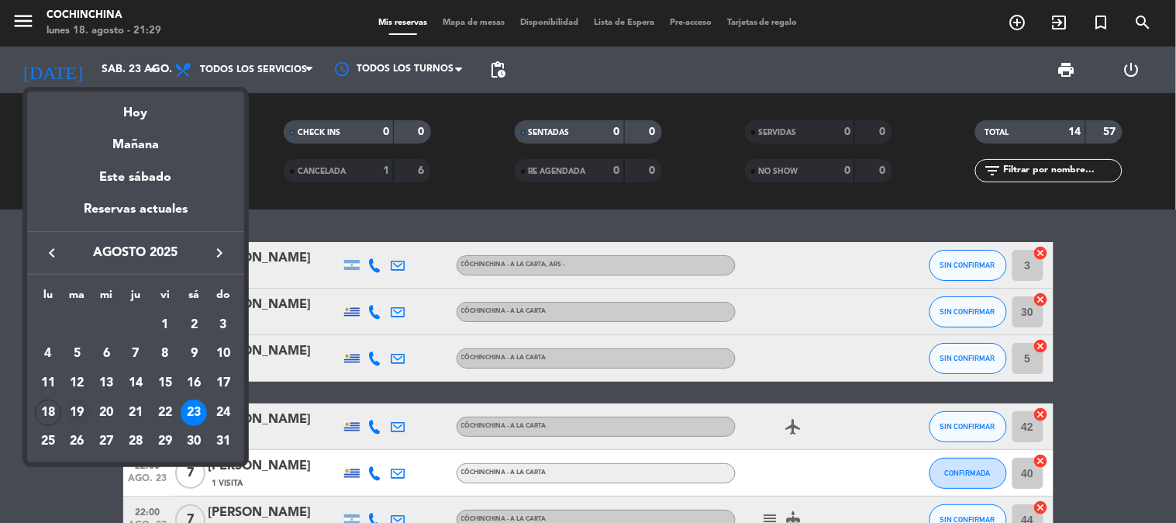
click at [85, 409] on div "19" at bounding box center [77, 412] width 26 height 26
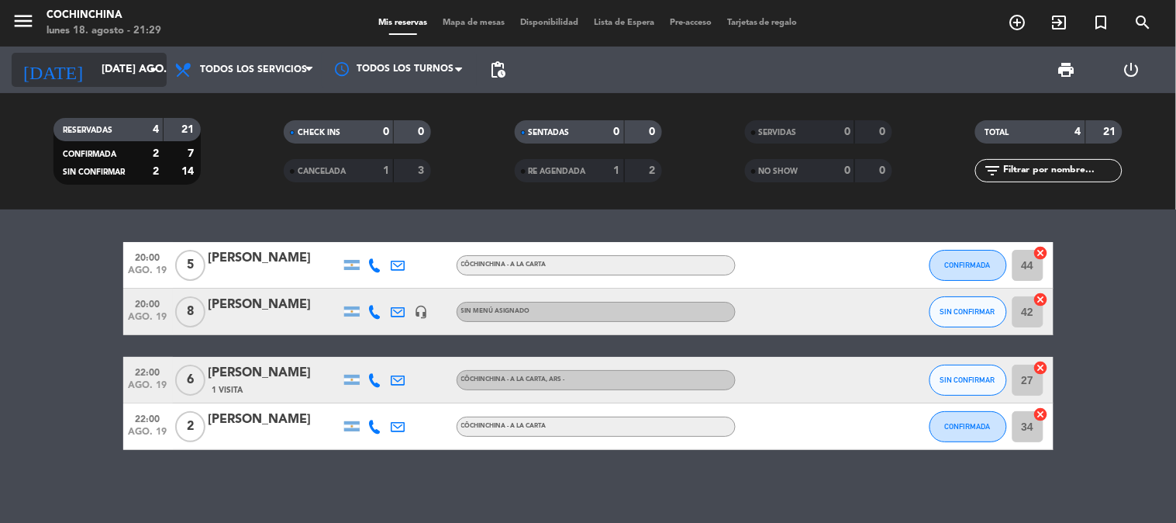
click at [120, 58] on input "[DATE] ago." at bounding box center [167, 70] width 147 height 28
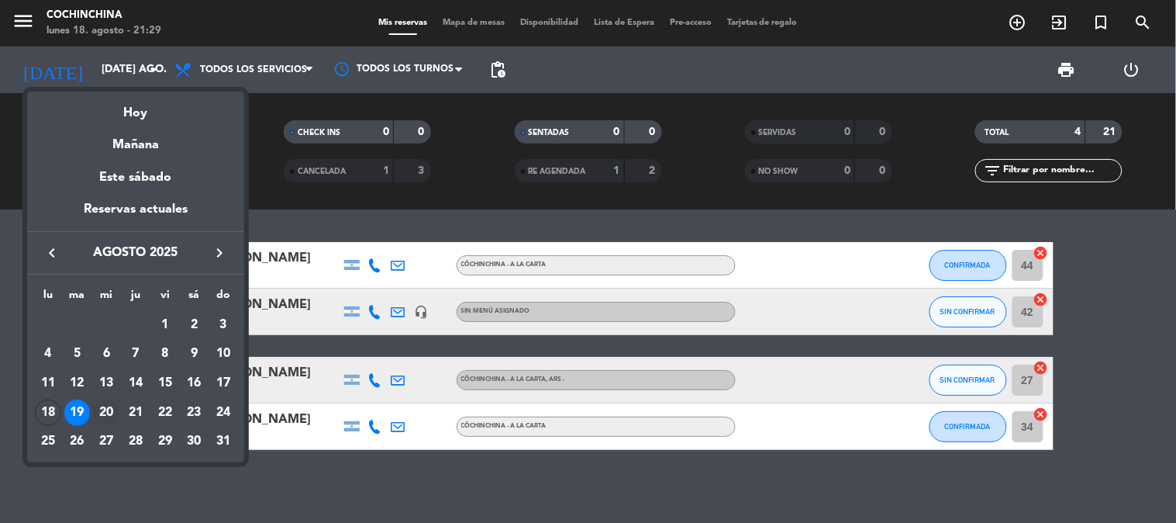
click at [104, 417] on div "20" at bounding box center [106, 412] width 26 height 26
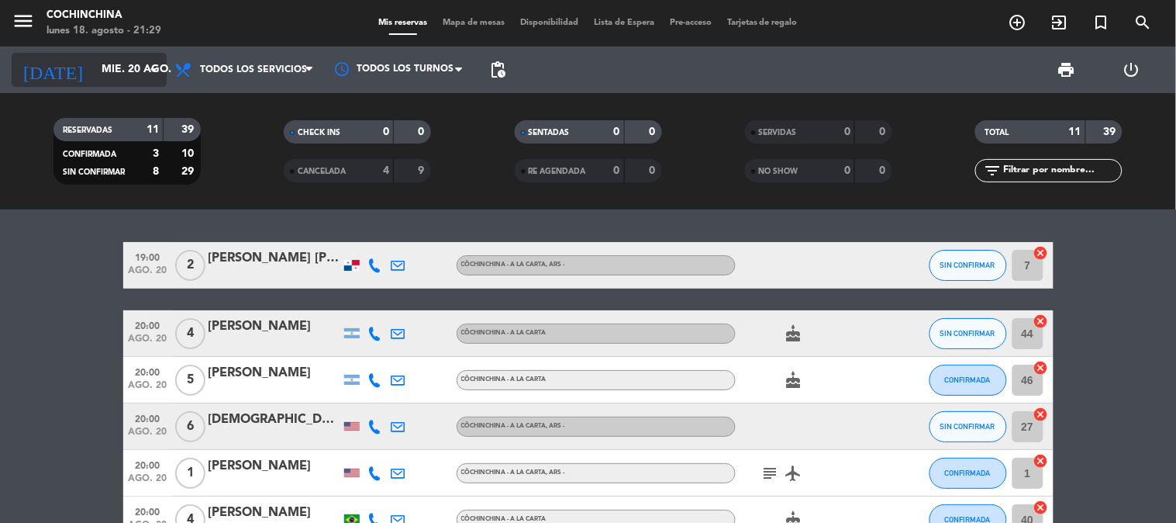
click at [140, 70] on input "mié. 20 ago." at bounding box center [167, 70] width 147 height 28
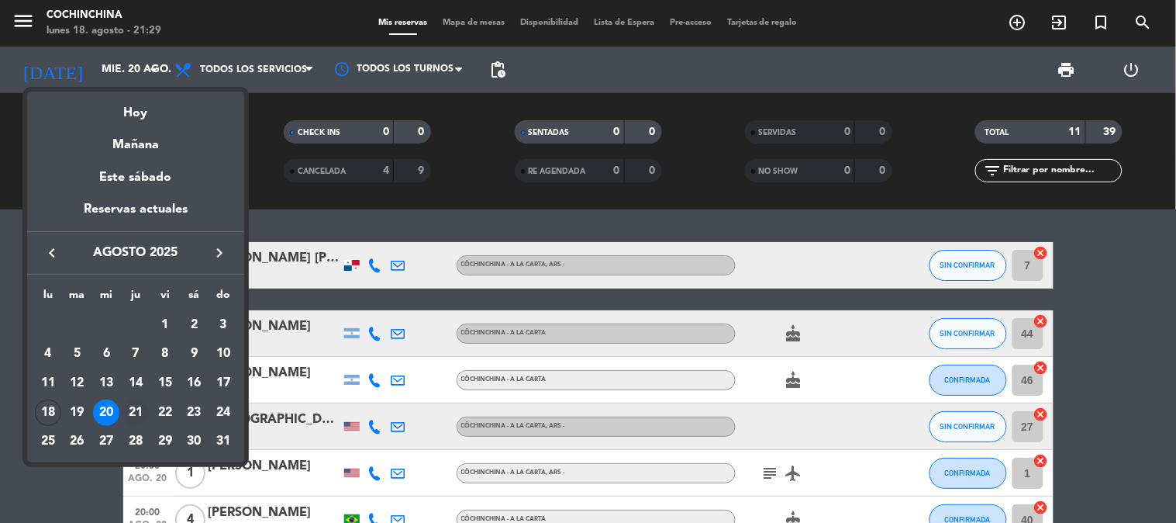
click at [136, 412] on div "21" at bounding box center [135, 412] width 26 height 26
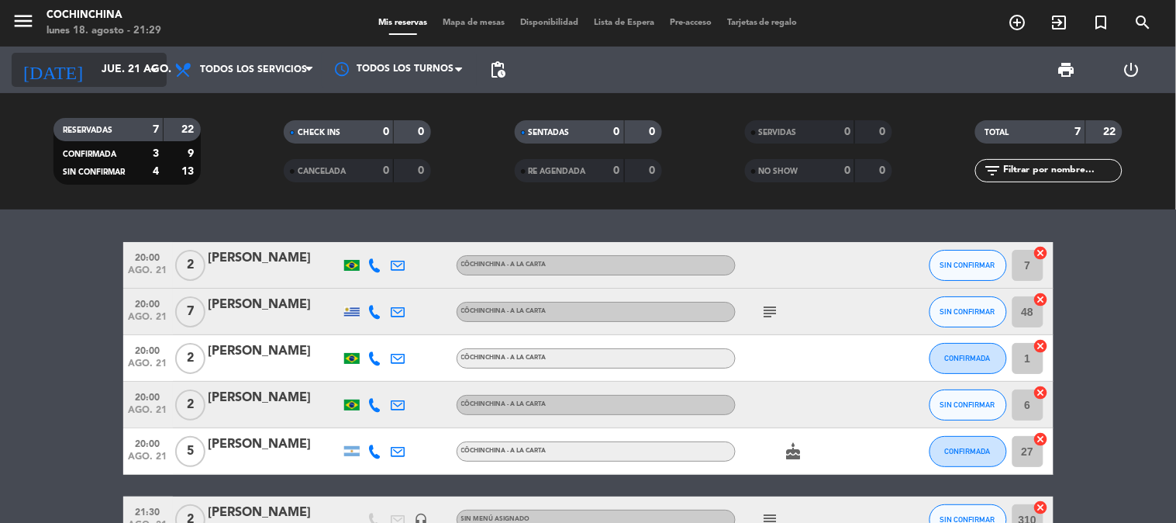
click at [150, 70] on icon "arrow_drop_down" at bounding box center [153, 69] width 19 height 19
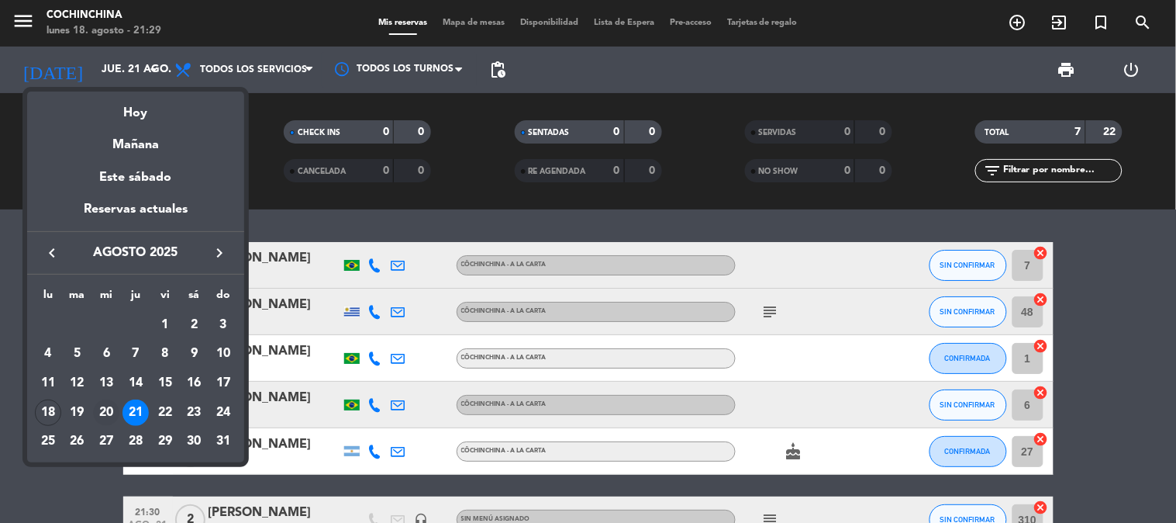
click at [105, 408] on div "20" at bounding box center [106, 412] width 26 height 26
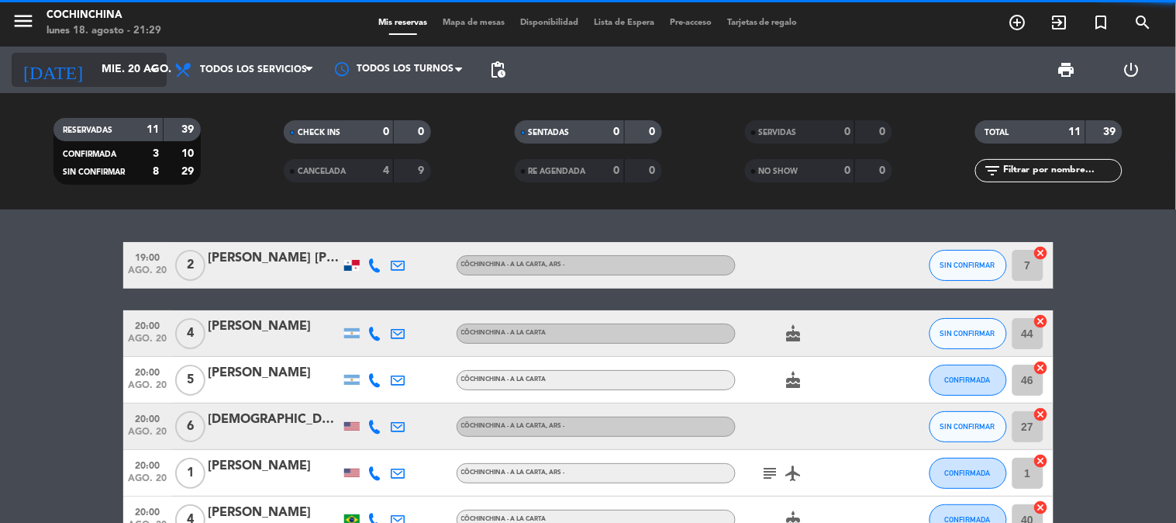
click at [150, 64] on icon "arrow_drop_down" at bounding box center [153, 69] width 19 height 19
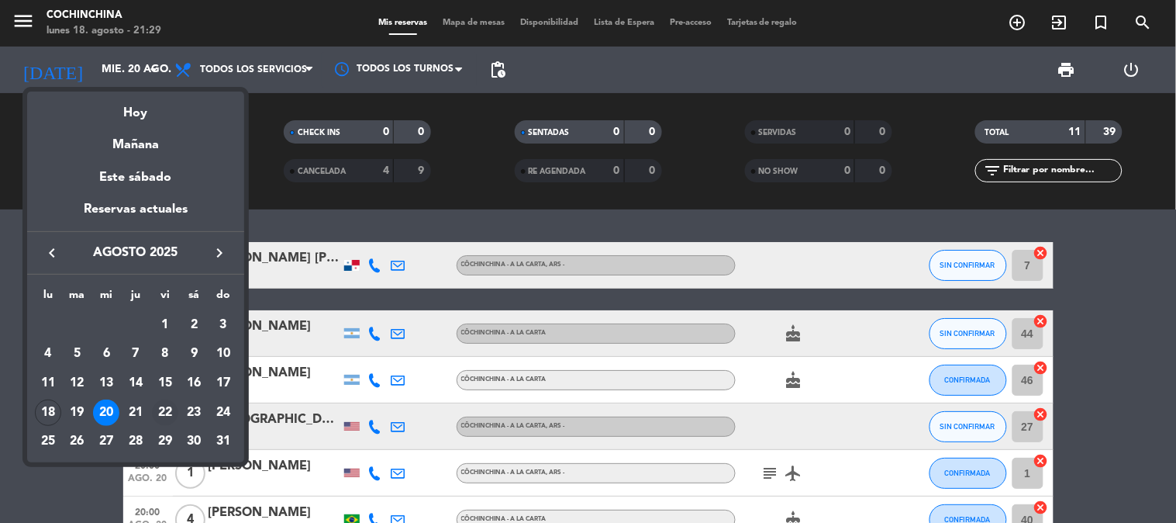
click at [171, 406] on div "22" at bounding box center [165, 412] width 26 height 26
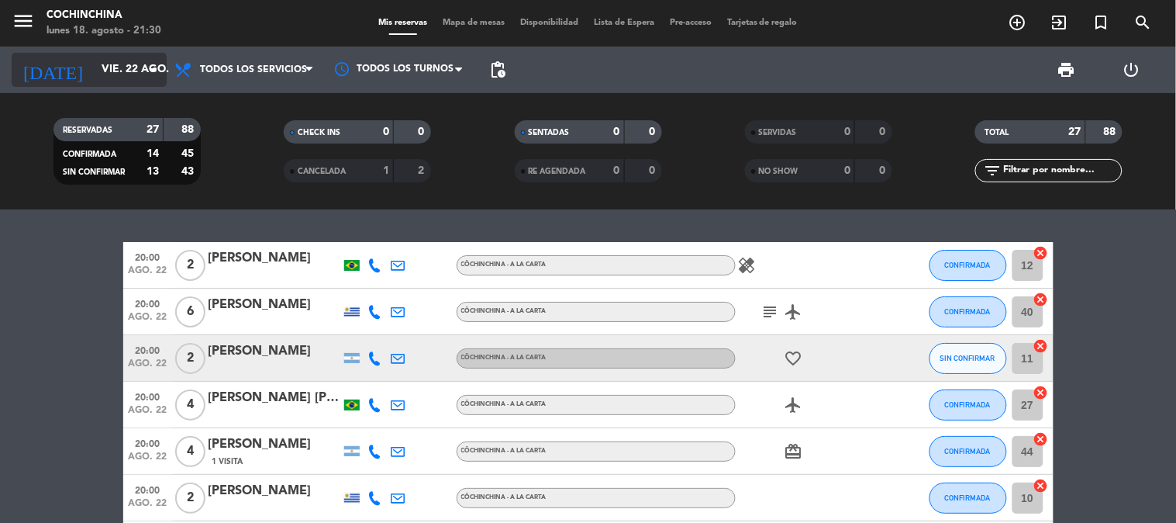
click at [98, 56] on input "vie. 22 ago." at bounding box center [167, 70] width 147 height 28
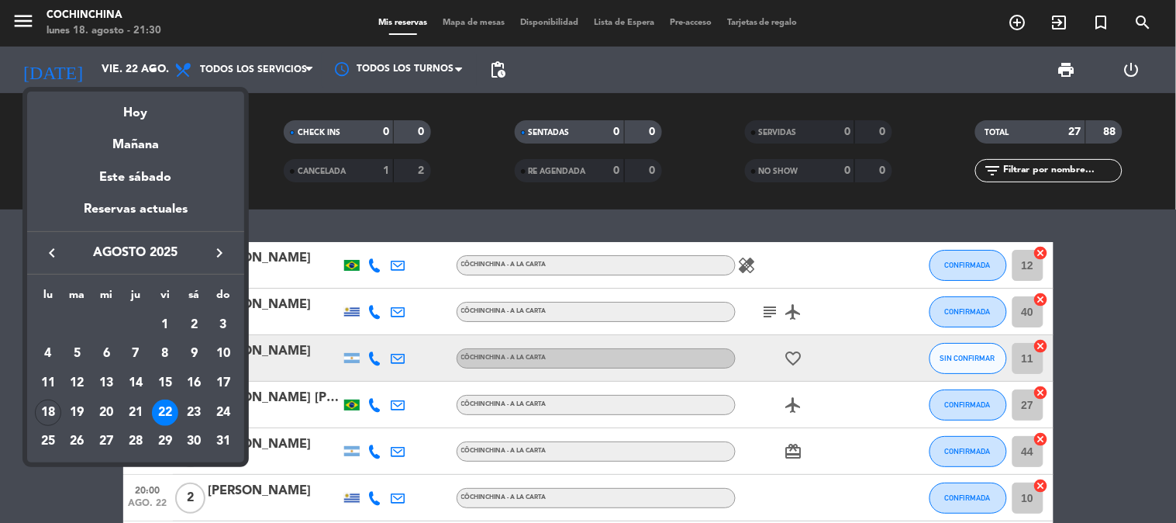
click at [270, 160] on div at bounding box center [588, 261] width 1176 height 523
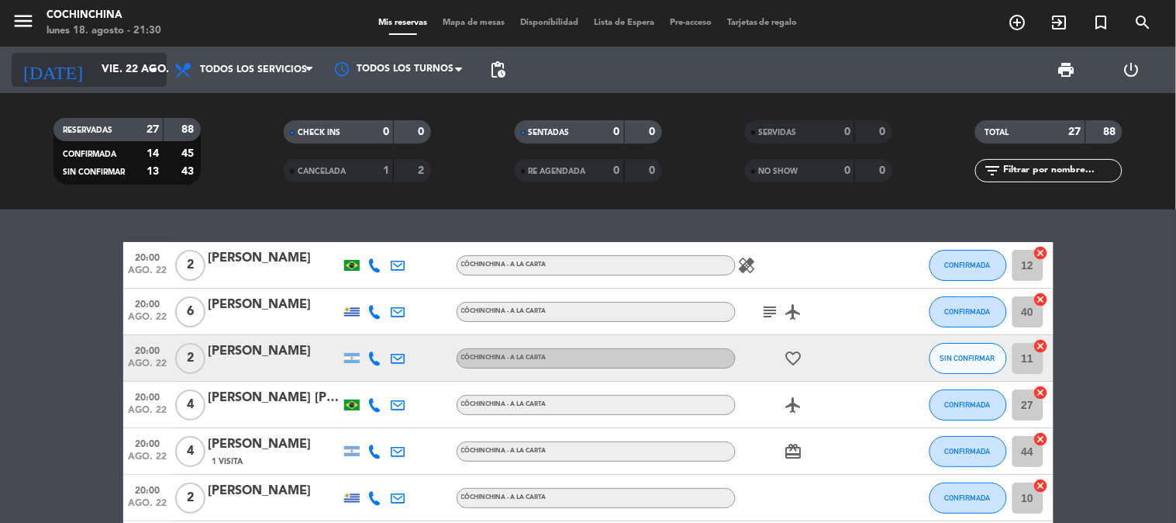
click at [148, 66] on icon "arrow_drop_down" at bounding box center [153, 69] width 19 height 19
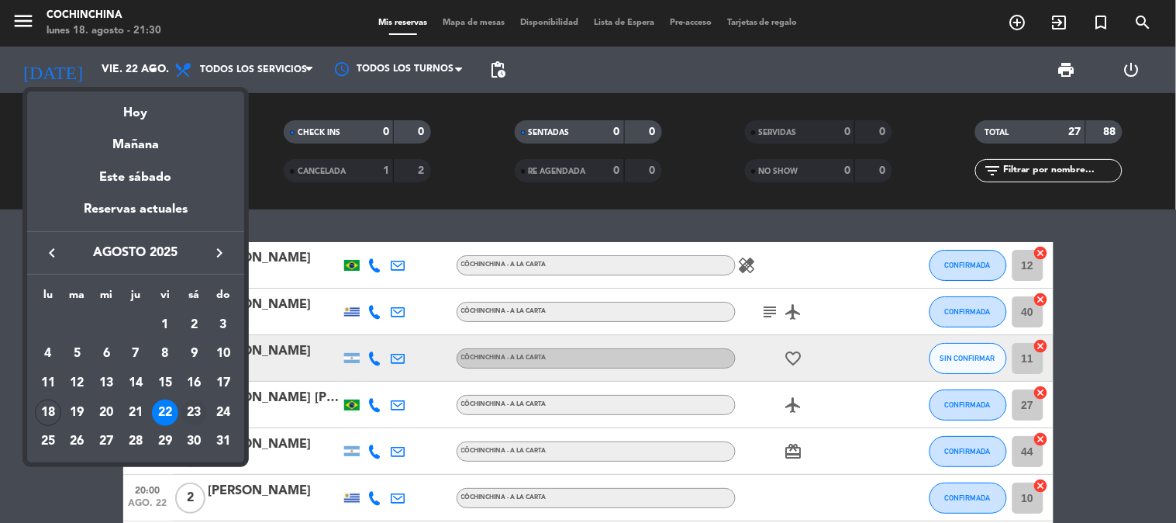
click at [198, 409] on div "23" at bounding box center [194, 412] width 26 height 26
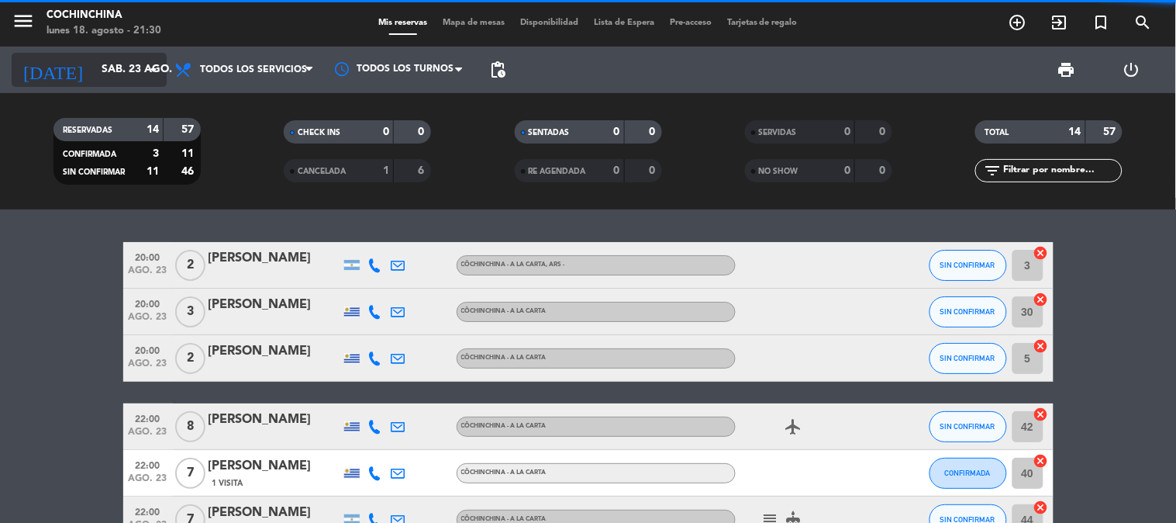
click at [155, 65] on icon "arrow_drop_down" at bounding box center [153, 69] width 19 height 19
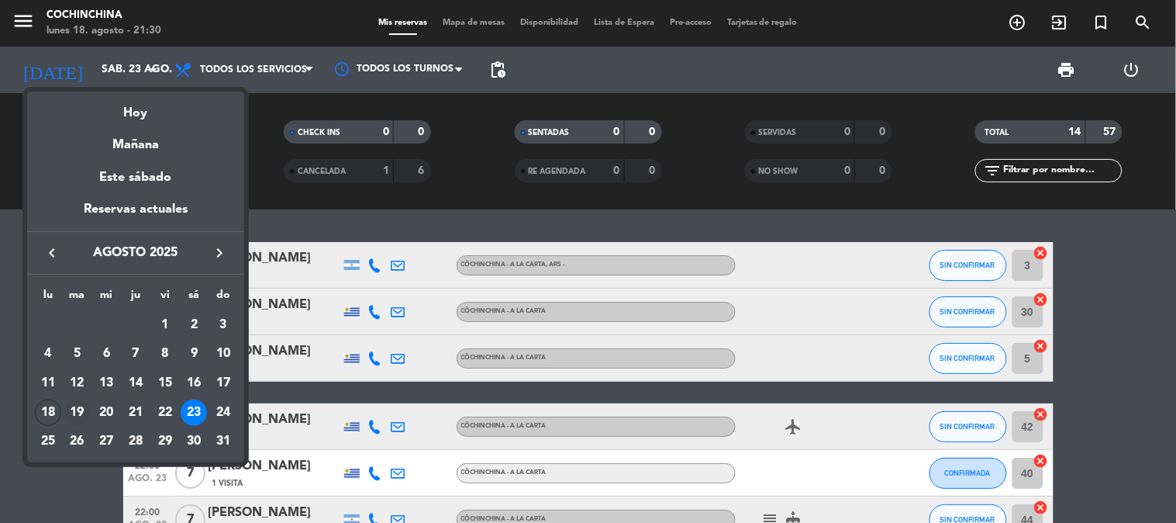
click at [71, 403] on div "19" at bounding box center [77, 412] width 26 height 26
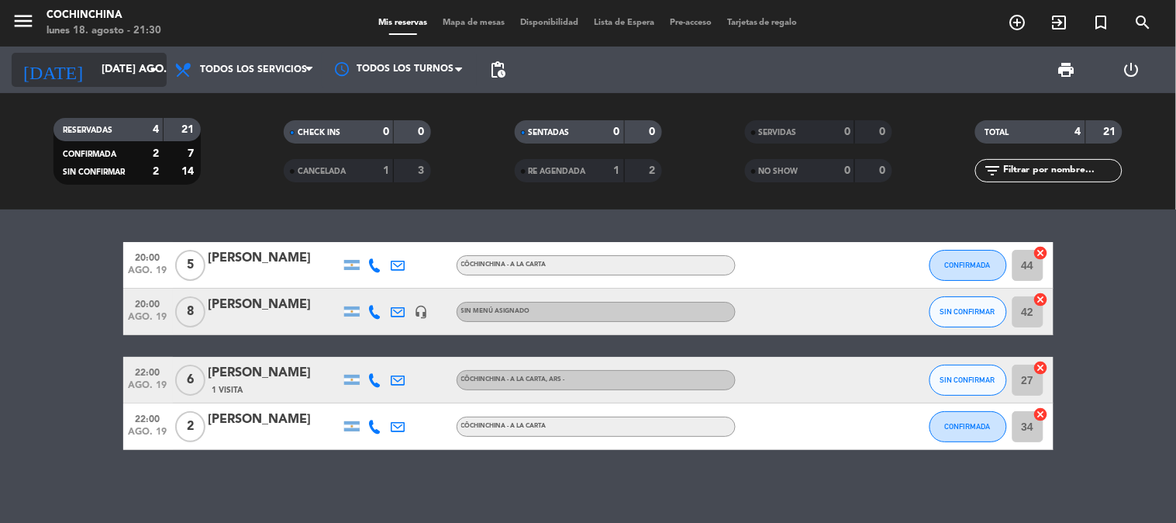
click at [96, 81] on input "[DATE] ago." at bounding box center [167, 70] width 147 height 28
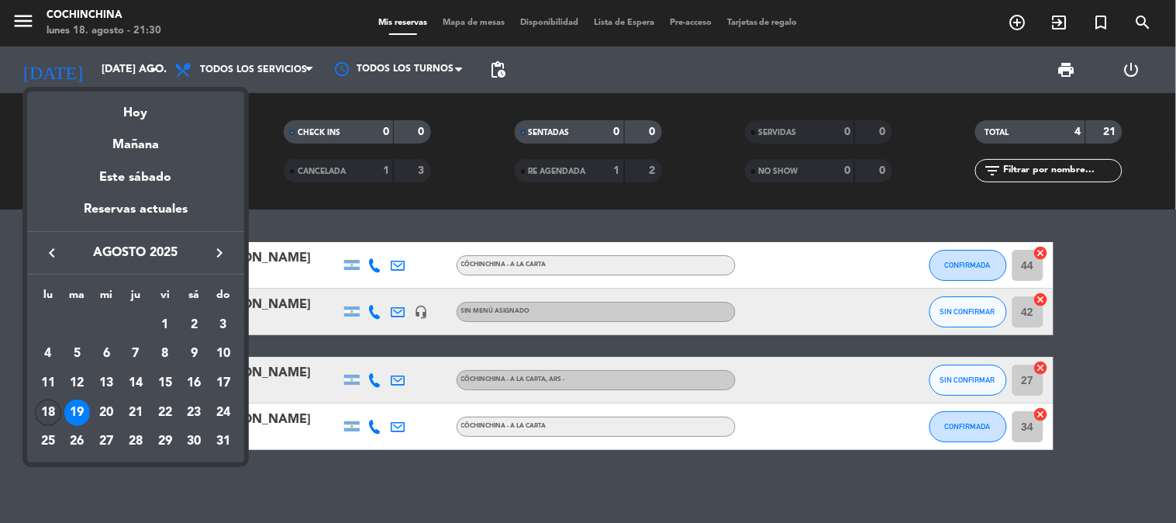
click at [47, 417] on div "18" at bounding box center [48, 412] width 26 height 26
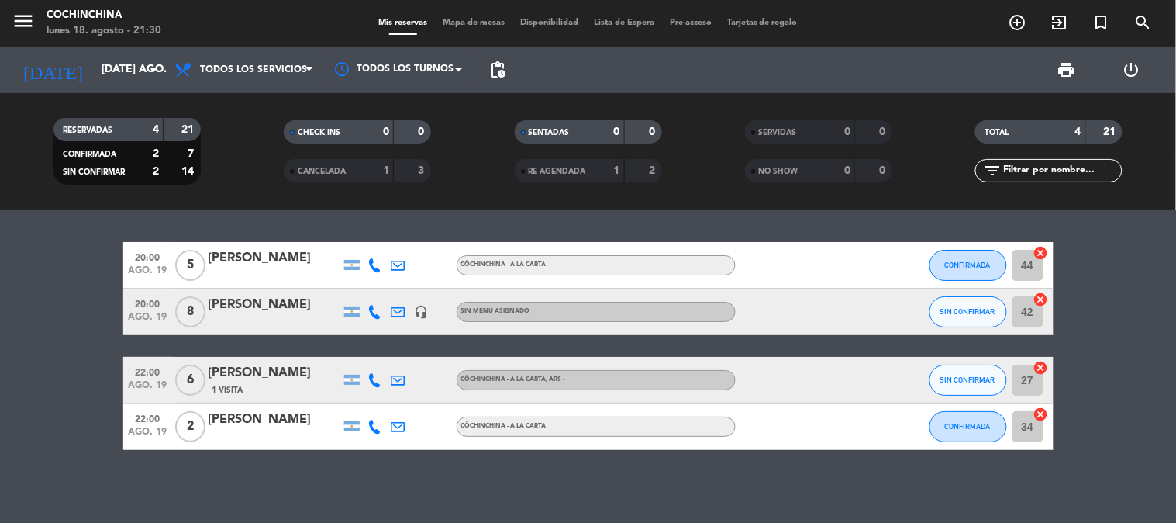
type input "lun. 18 ago."
